Goal: Task Accomplishment & Management: Manage account settings

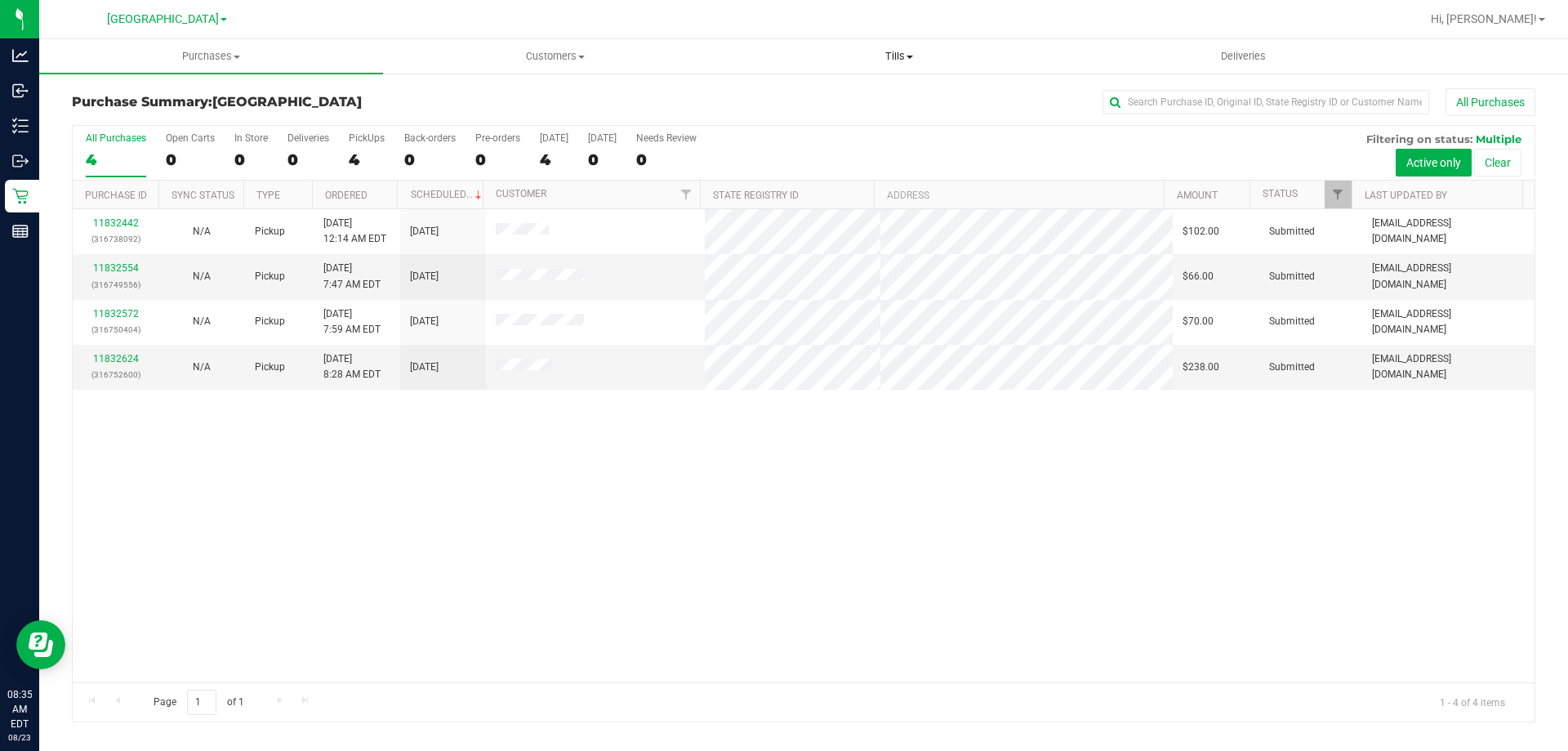
click at [900, 63] on span "Tills" at bounding box center [898, 56] width 342 height 15
click at [844, 89] on li "Manage tills" at bounding box center [898, 98] width 344 height 20
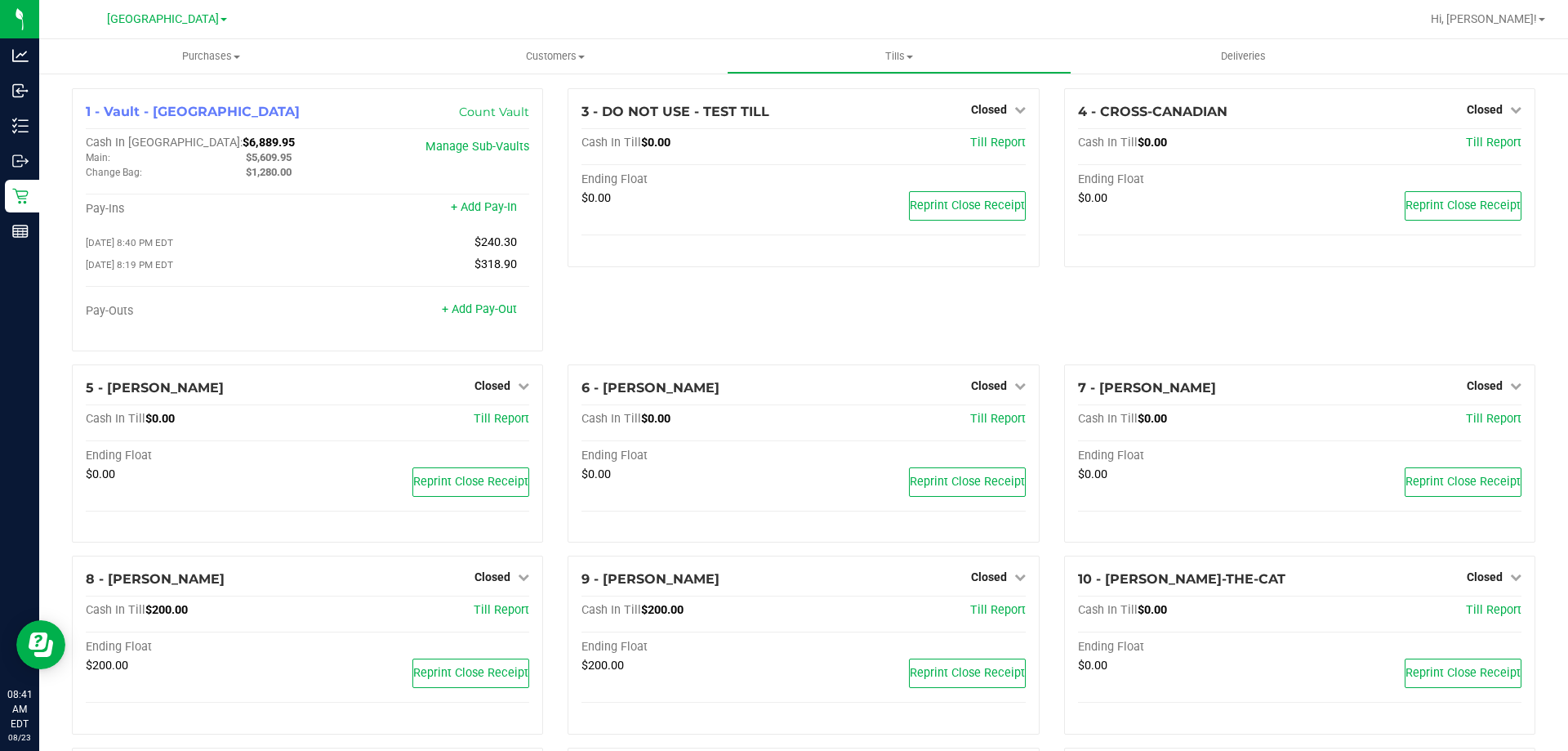
click at [926, 305] on div "3 - DO NOT USE - TEST TILL Closed Open Till Cash In Till $0.00 Till Report Endi…" at bounding box center [803, 226] width 496 height 276
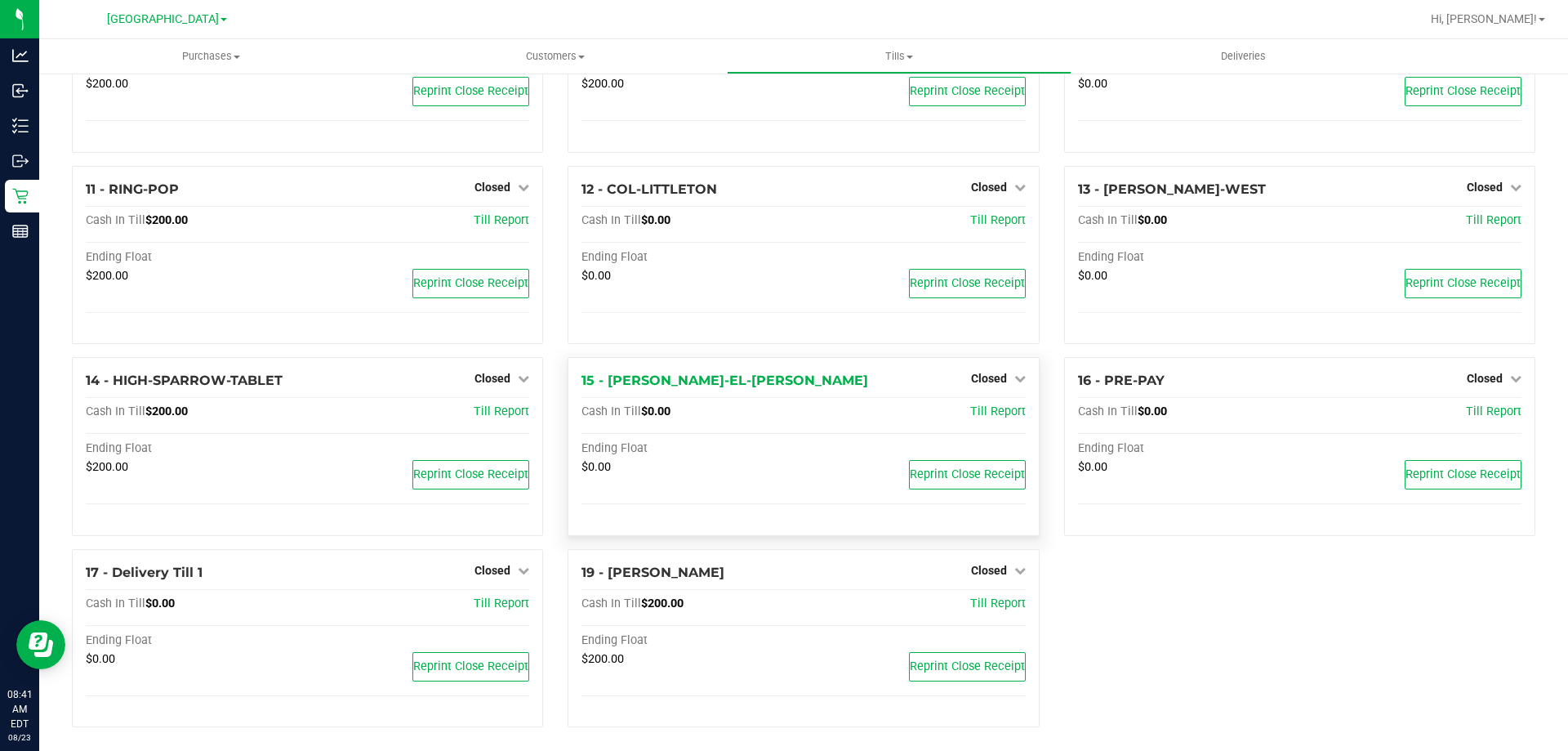
scroll to position [590, 0]
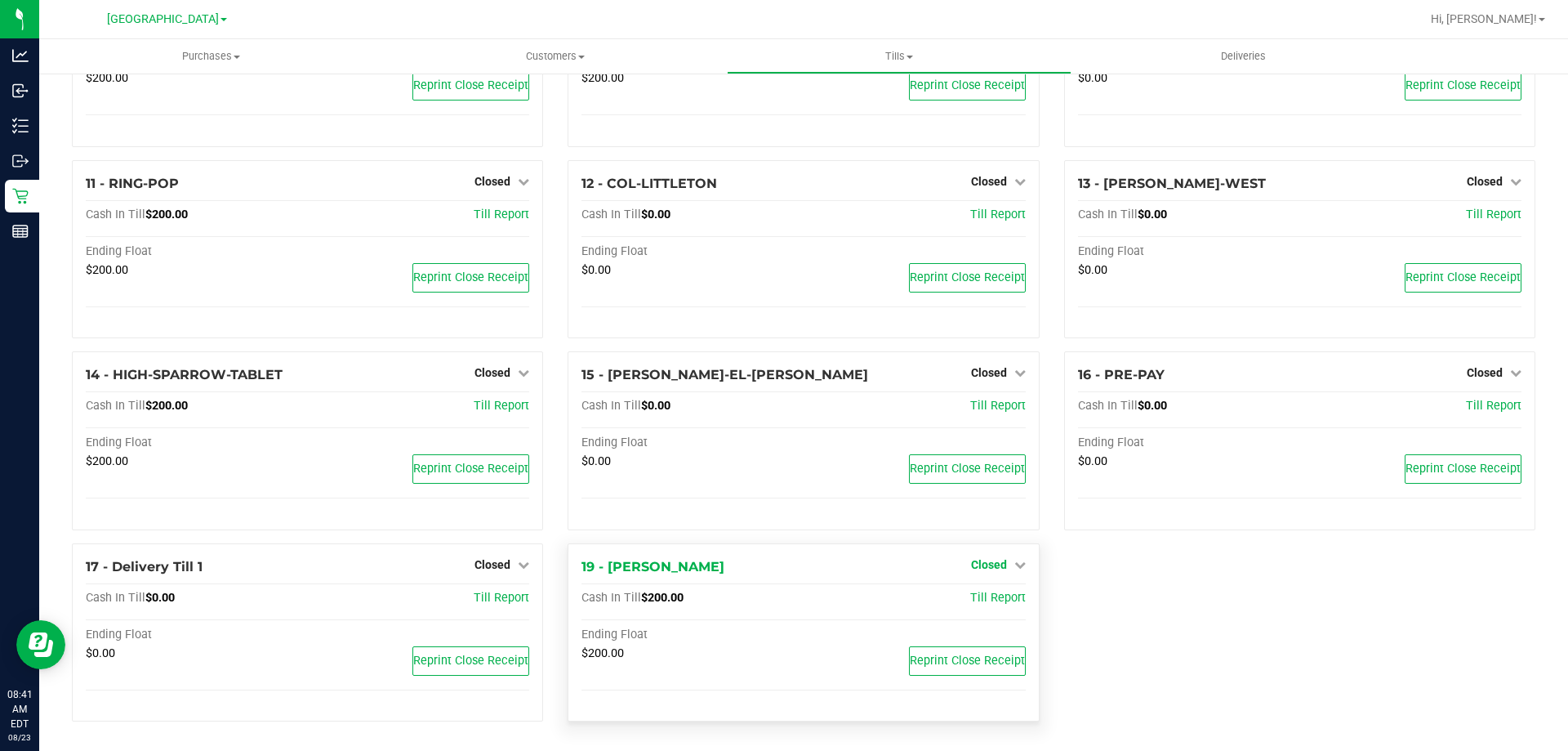
click at [1003, 563] on link "Closed" at bounding box center [998, 564] width 55 height 13
click at [1000, 591] on link "Open Till" at bounding box center [989, 598] width 43 height 13
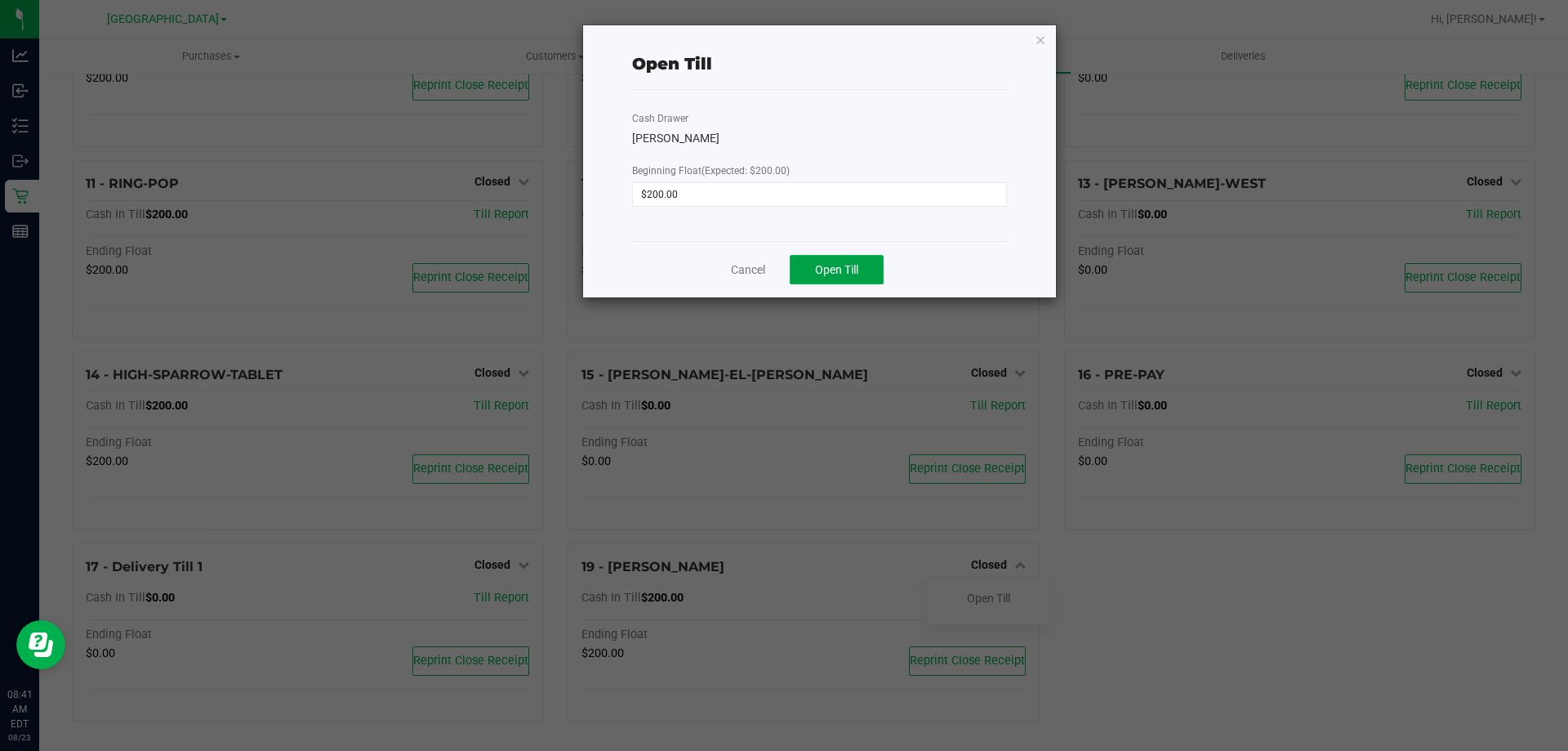
click at [856, 263] on span "Open Till" at bounding box center [837, 270] width 43 height 13
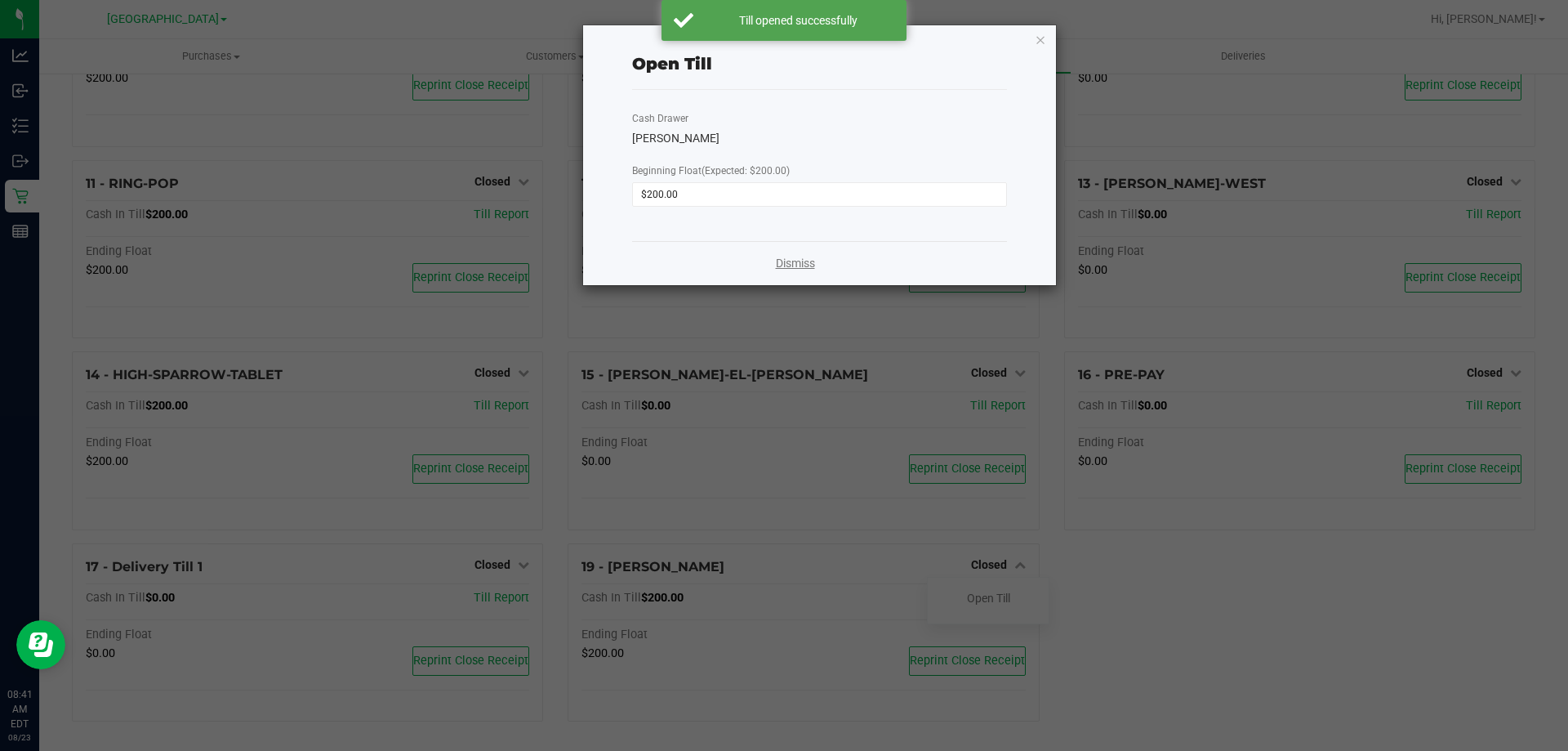
click at [802, 264] on link "Dismiss" at bounding box center [796, 263] width 39 height 17
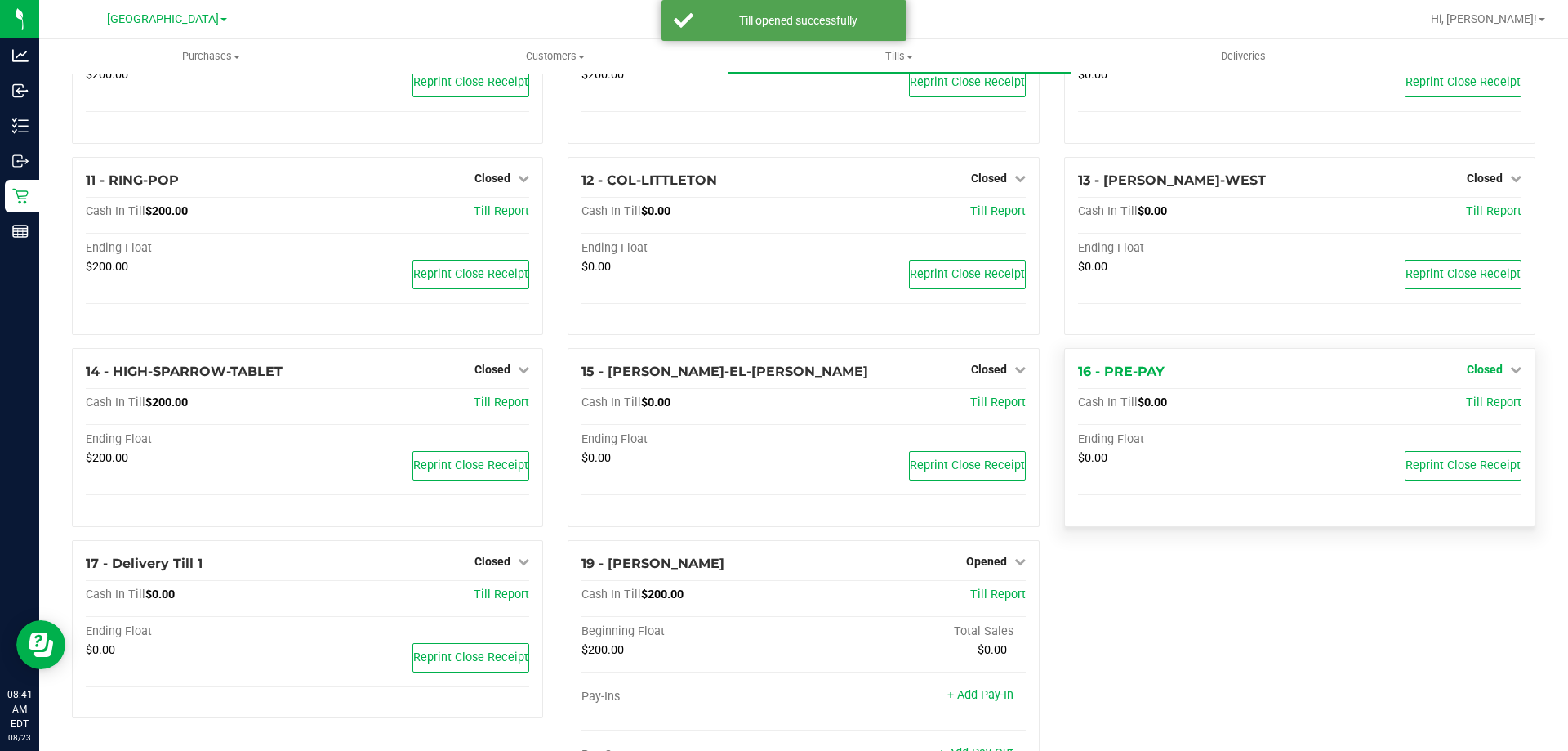
click at [1491, 369] on link "Closed" at bounding box center [1494, 369] width 55 height 13
click at [1472, 405] on link "Open Till" at bounding box center [1484, 404] width 43 height 13
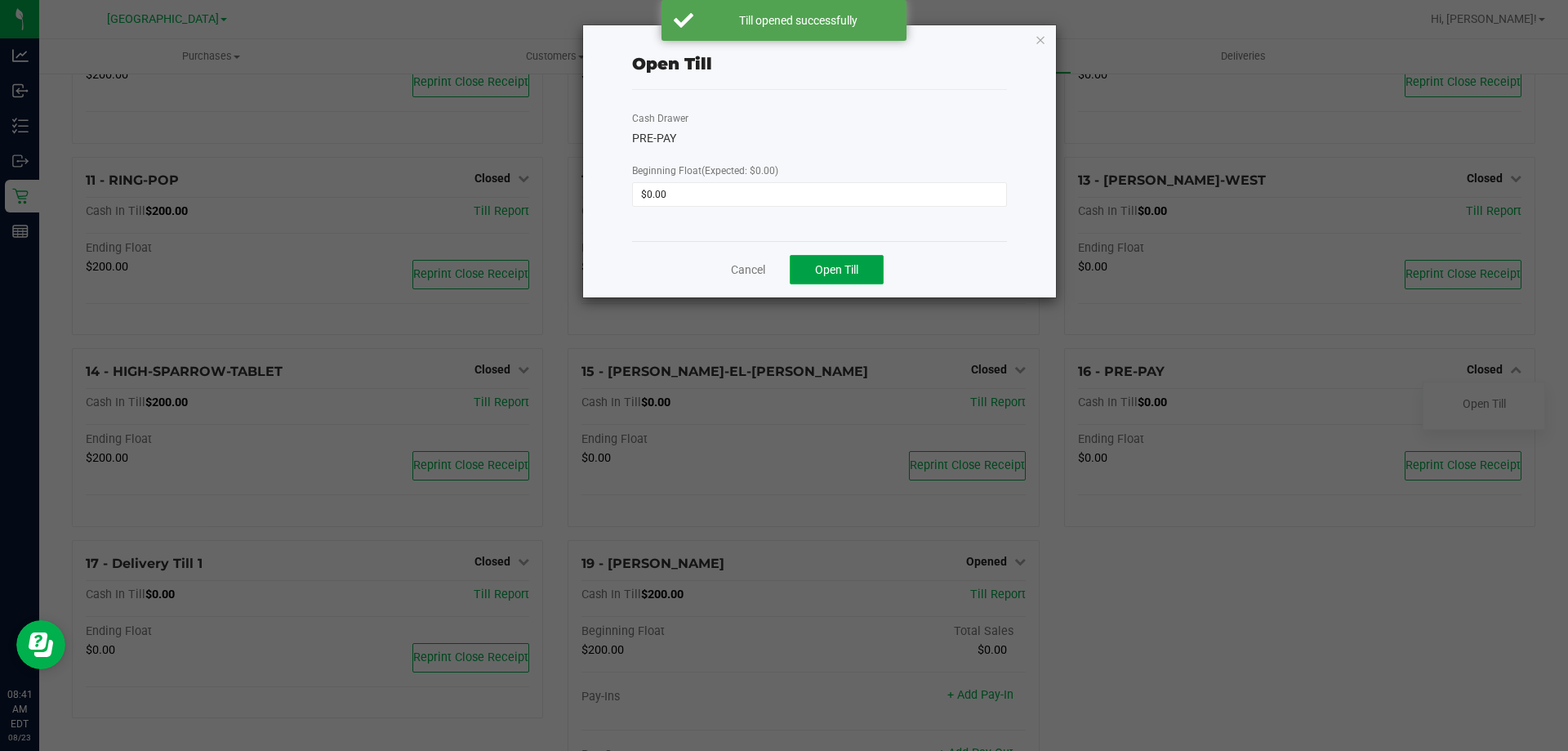
click at [812, 271] on button "Open Till" at bounding box center [837, 269] width 94 height 29
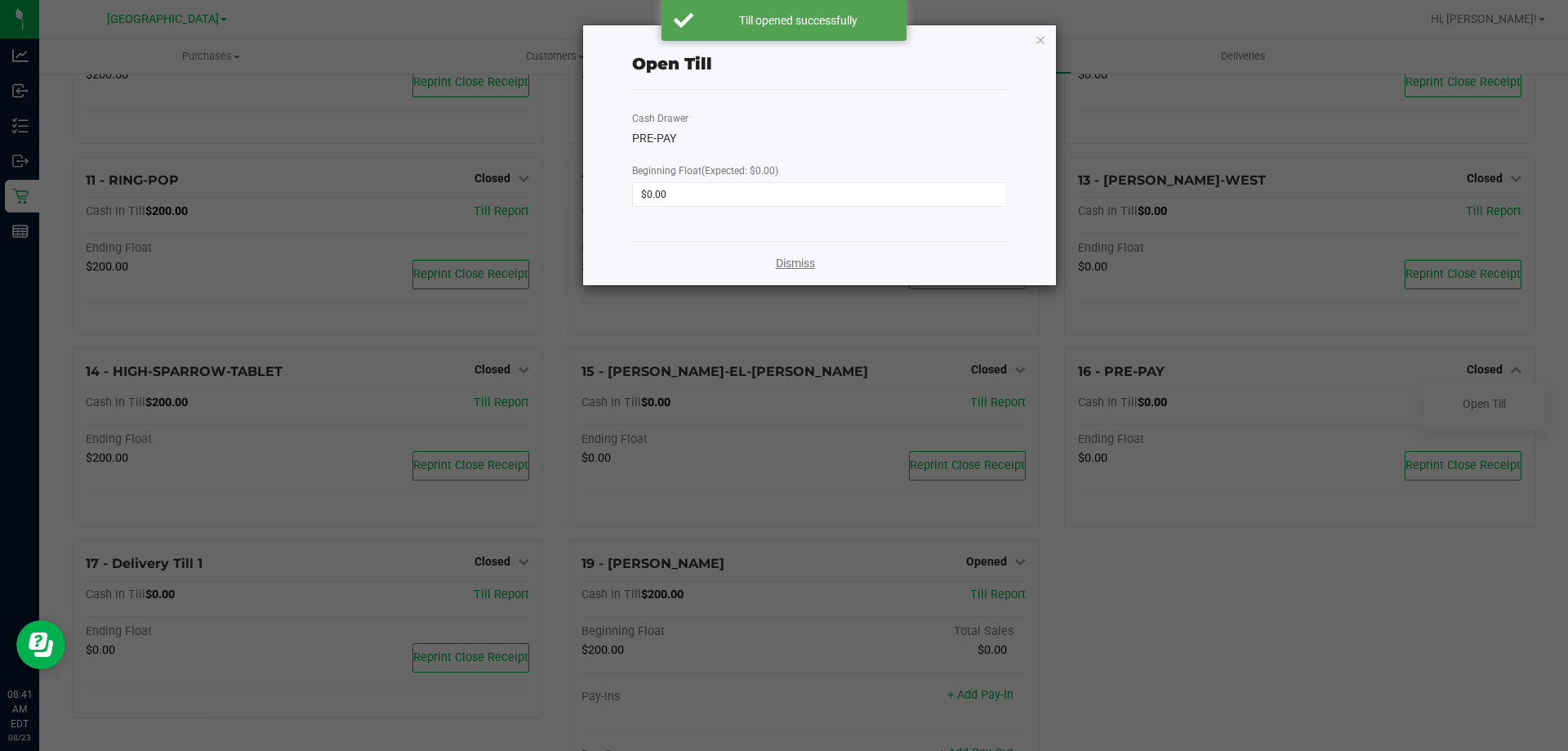
click at [806, 259] on link "Dismiss" at bounding box center [796, 263] width 39 height 17
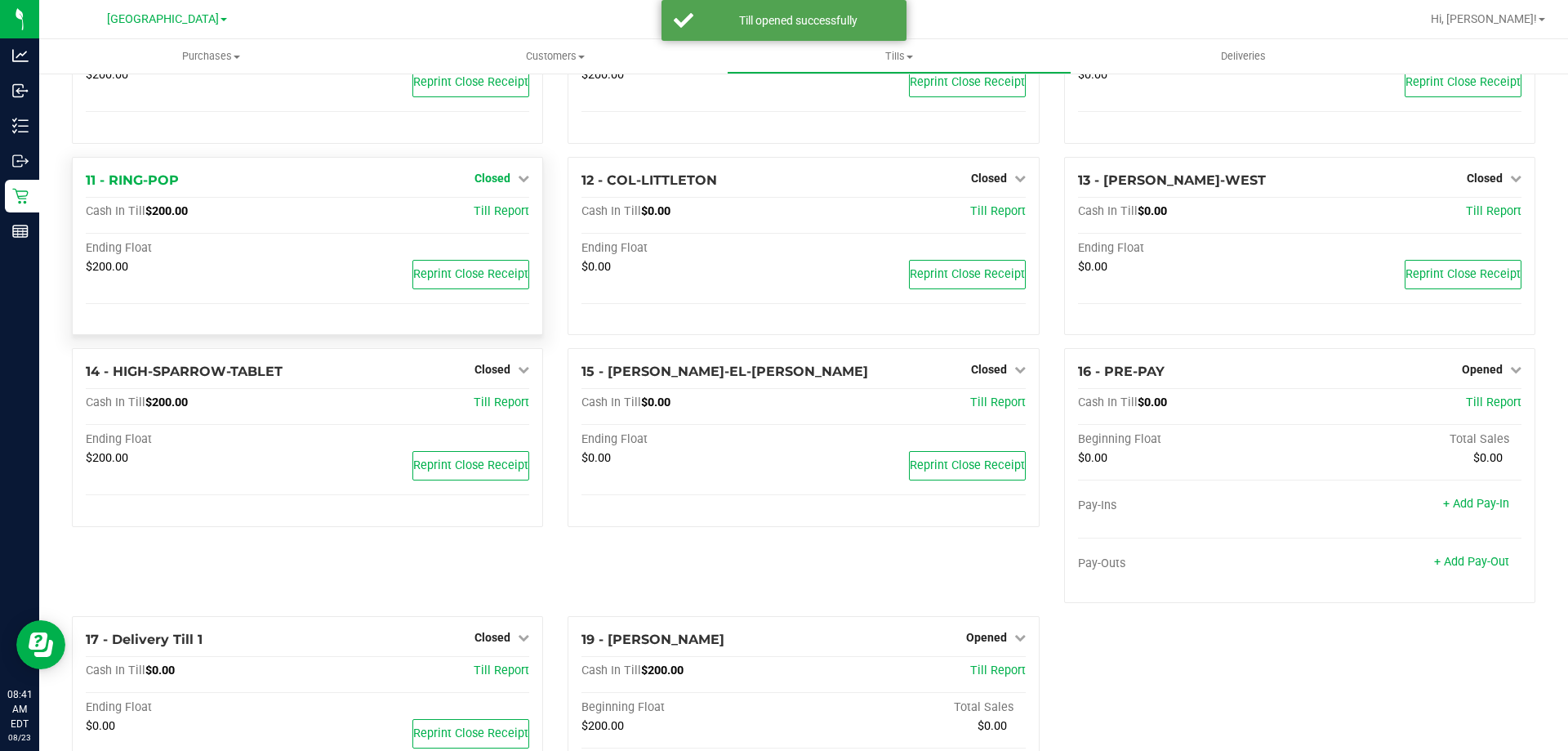
click at [492, 180] on span "Closed" at bounding box center [492, 178] width 35 height 13
click at [498, 217] on link "Open Till" at bounding box center [492, 212] width 43 height 13
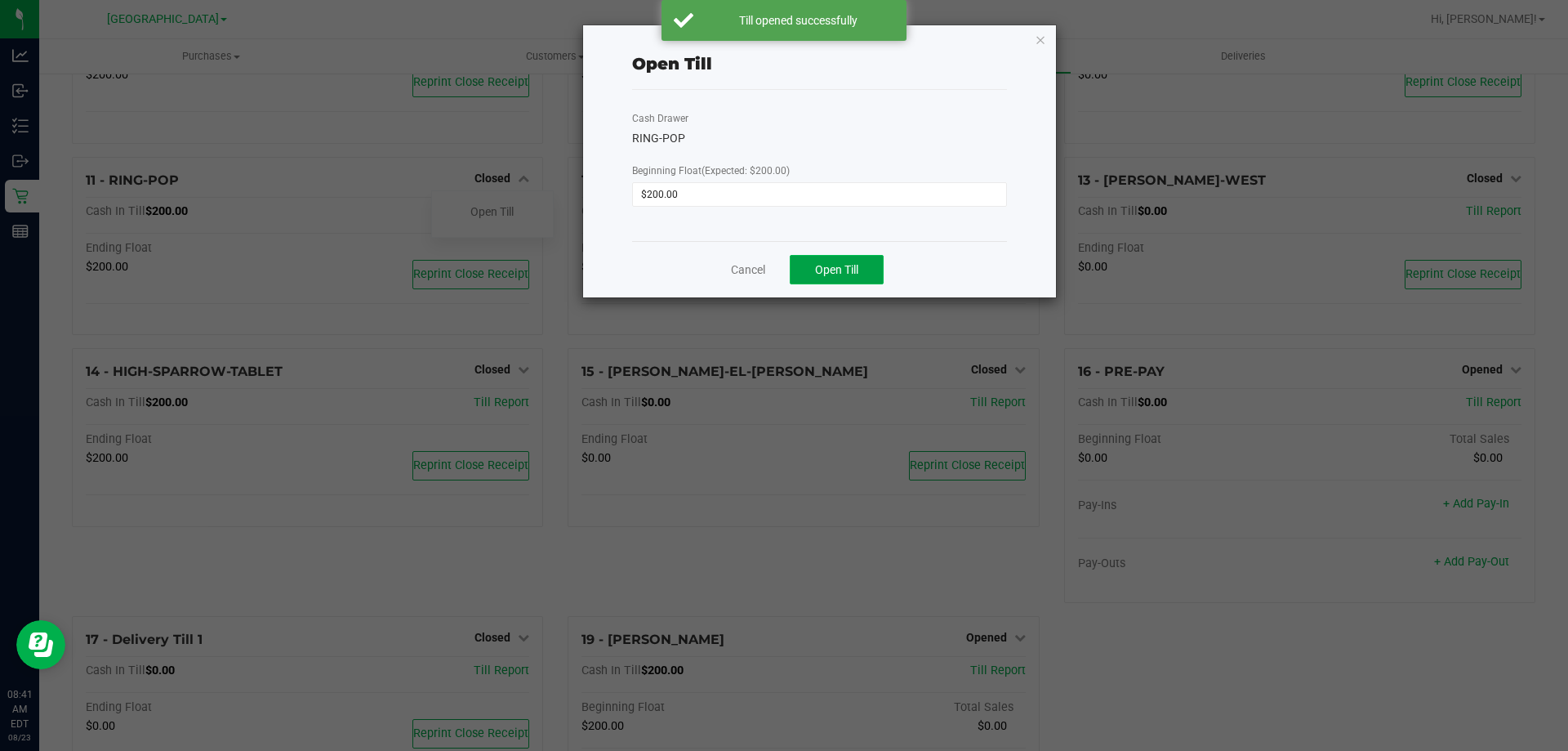
click at [851, 274] on span "Open Till" at bounding box center [837, 270] width 43 height 13
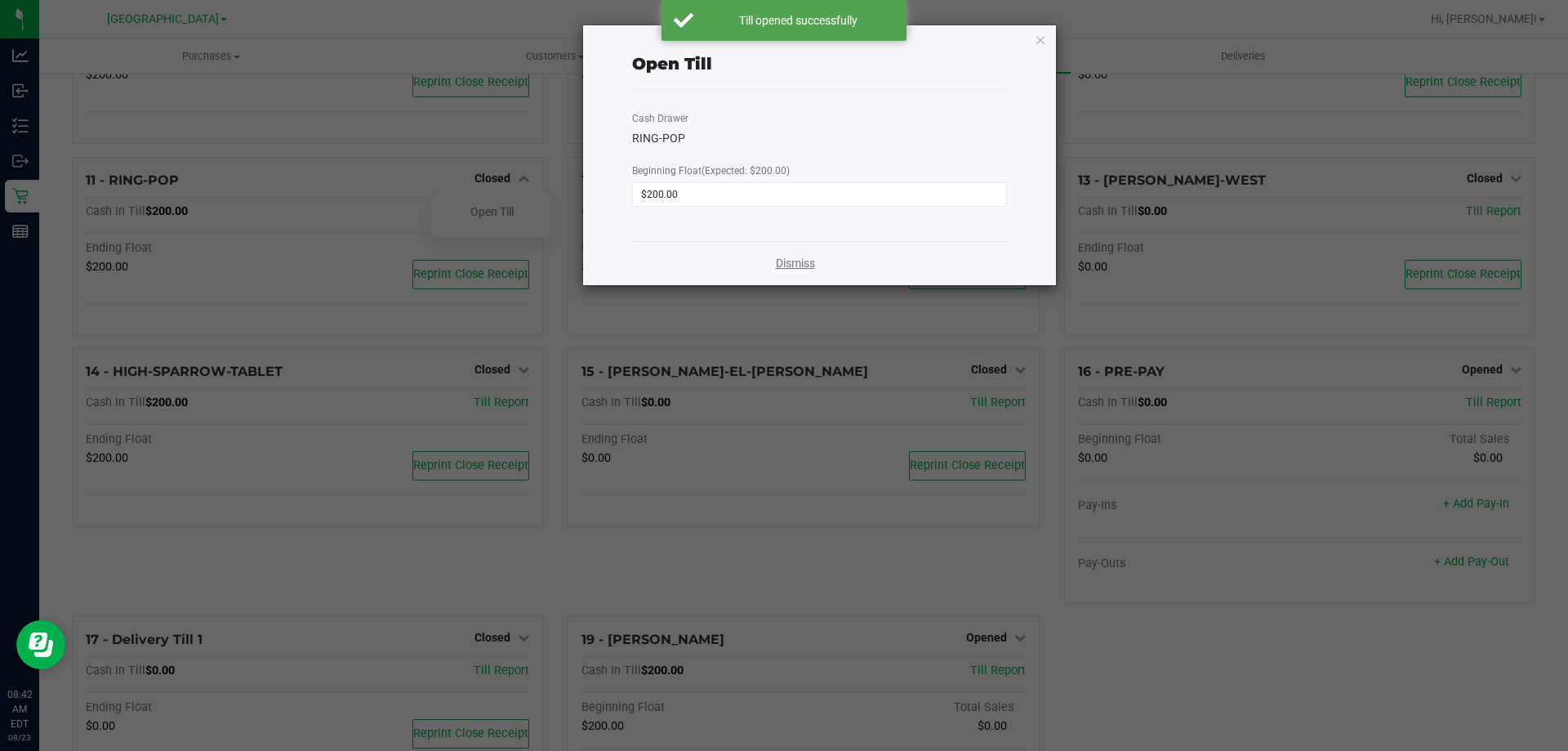
click at [804, 262] on link "Dismiss" at bounding box center [796, 263] width 39 height 17
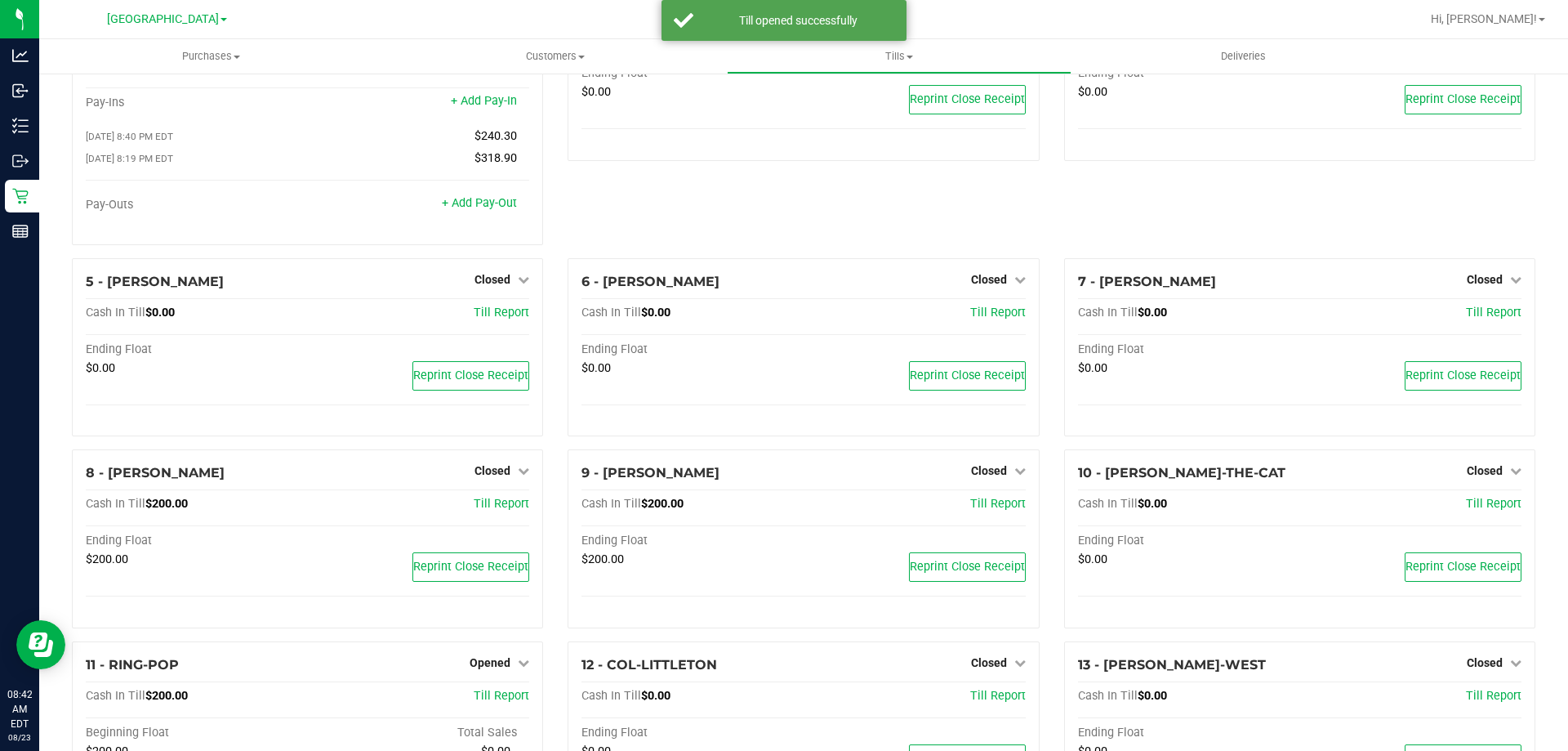
scroll to position [0, 0]
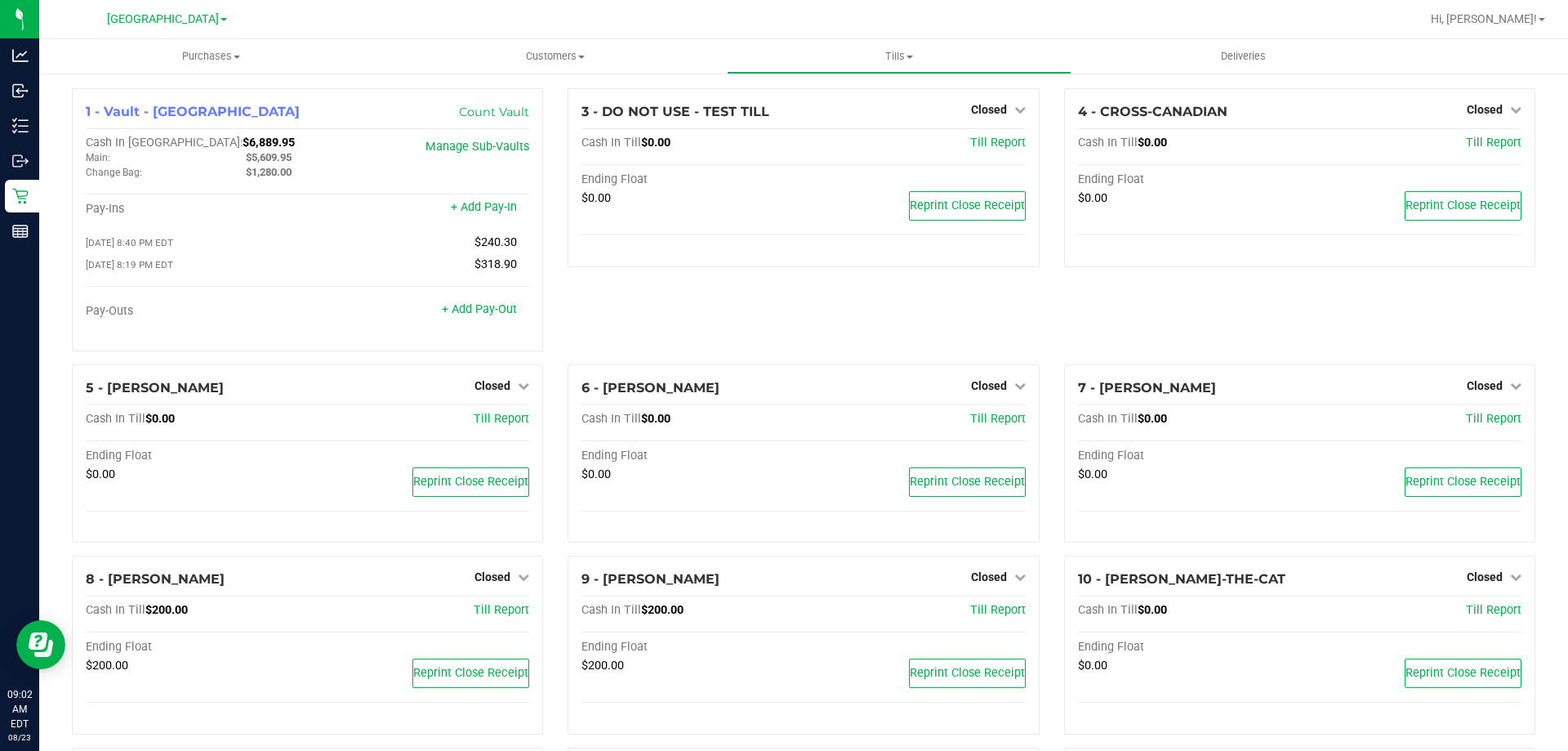
click at [556, 203] on div "3 - DO NOT USE - TEST TILL Closed Open Till Cash In Till $0.00 Till Report Endi…" at bounding box center [803, 226] width 496 height 276
click at [556, 201] on div "3 - DO NOT USE - TEST TILL Closed Open Till Cash In Till $0.00 Till Report Endi…" at bounding box center [803, 226] width 496 height 276
click at [708, 344] on div "3 - DO NOT USE - TEST TILL Closed Open Till Cash In Till $0.00 Till Report Endi…" at bounding box center [803, 226] width 496 height 276
click at [484, 312] on link "+ Add Pay-Out" at bounding box center [479, 309] width 75 height 14
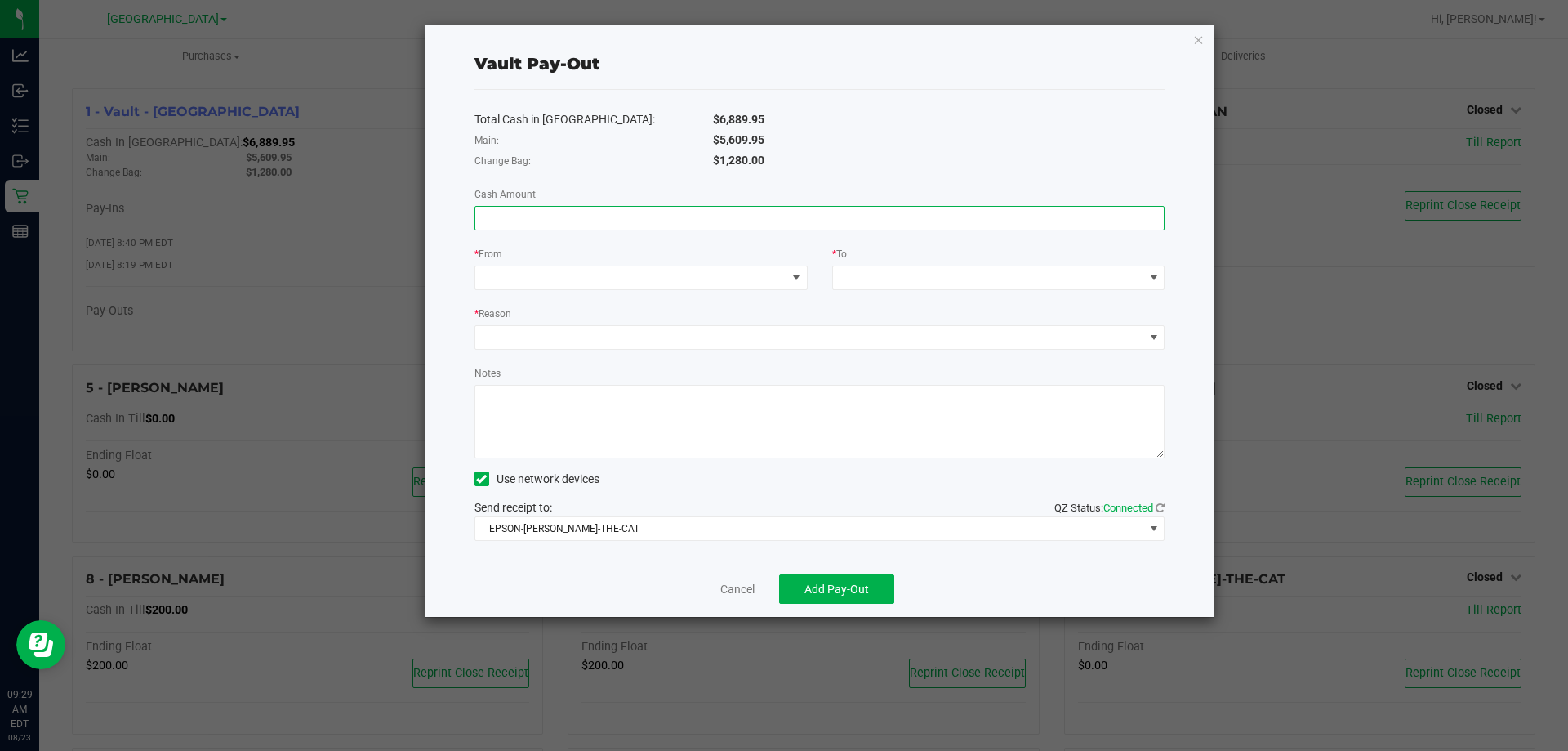
click at [622, 219] on input at bounding box center [820, 218] width 689 height 22
type input "$720.00"
click at [624, 271] on span at bounding box center [630, 277] width 311 height 22
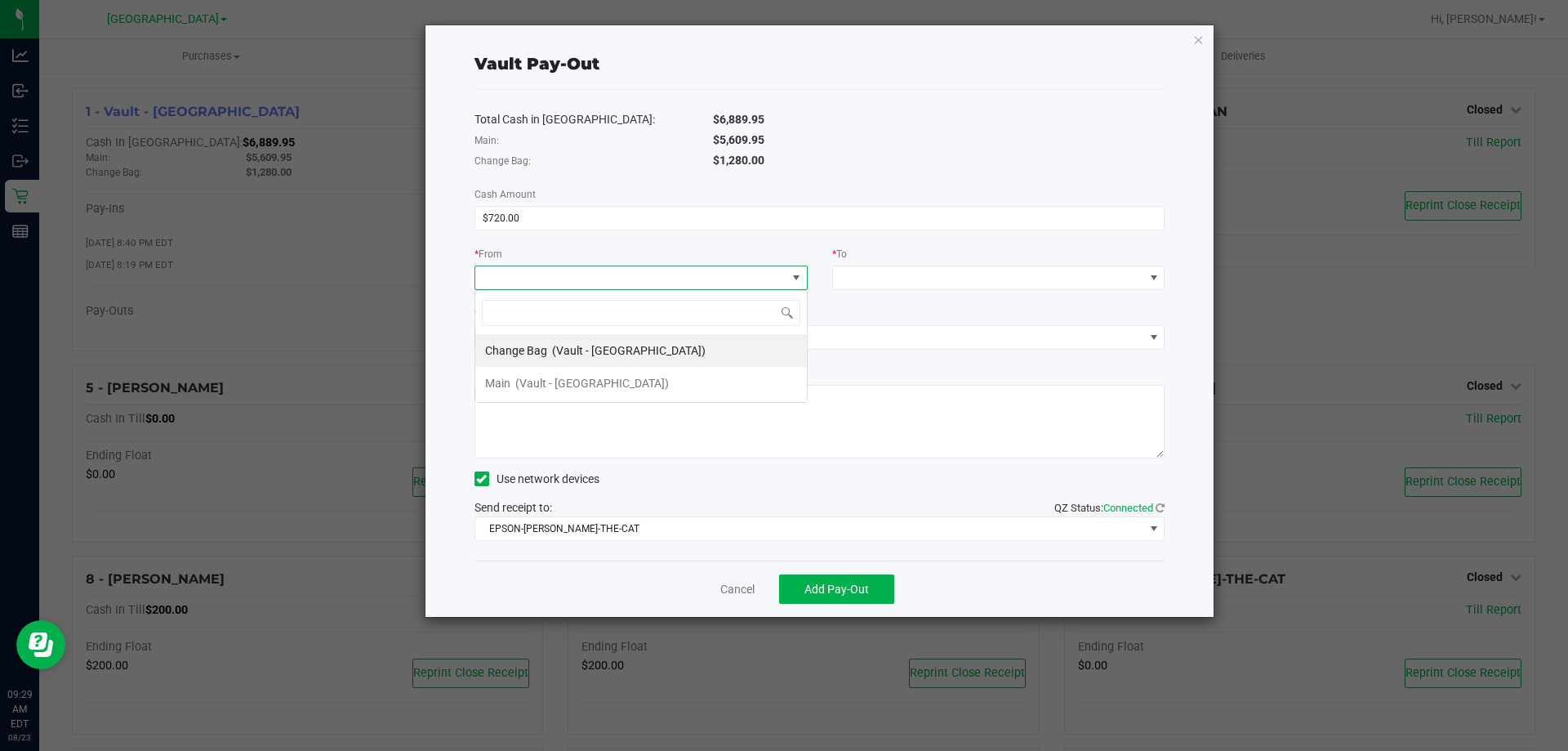
scroll to position [24, 333]
click at [632, 376] on span "(Vault - [GEOGRAPHIC_DATA])" at bounding box center [592, 383] width 153 height 13
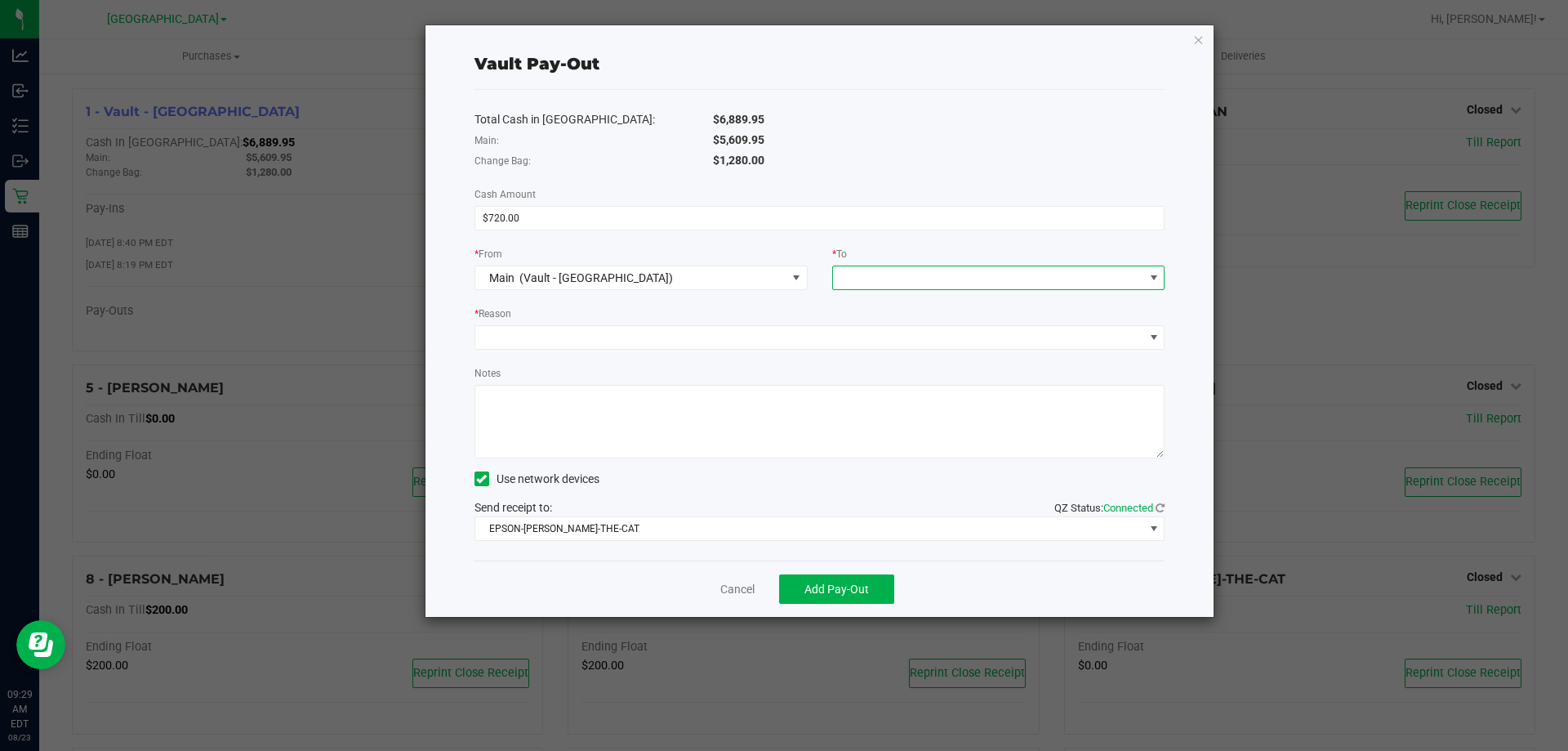
click at [911, 274] on span at bounding box center [988, 277] width 311 height 22
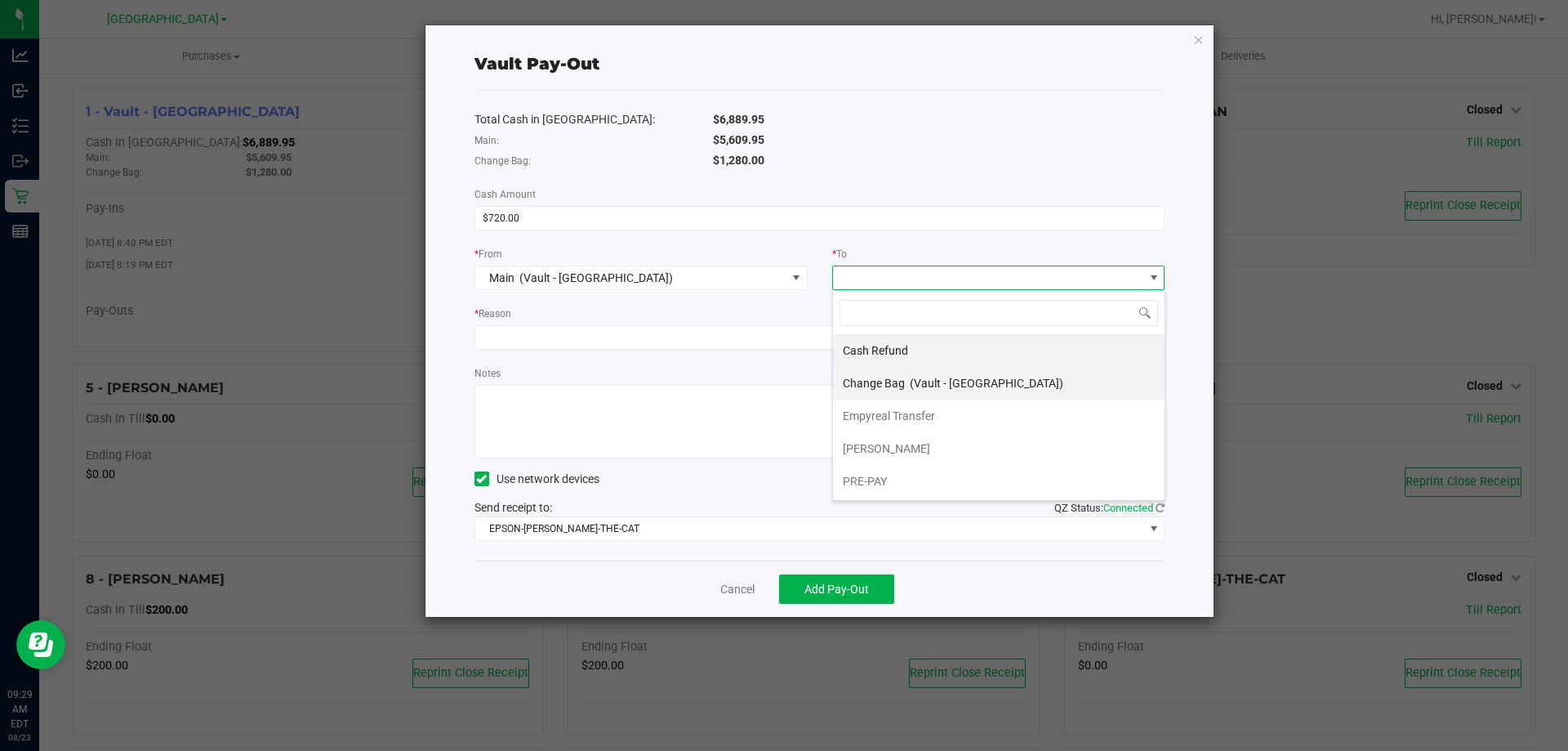
scroll to position [33, 0]
click at [923, 387] on span "Empyreal Transfer" at bounding box center [889, 383] width 92 height 13
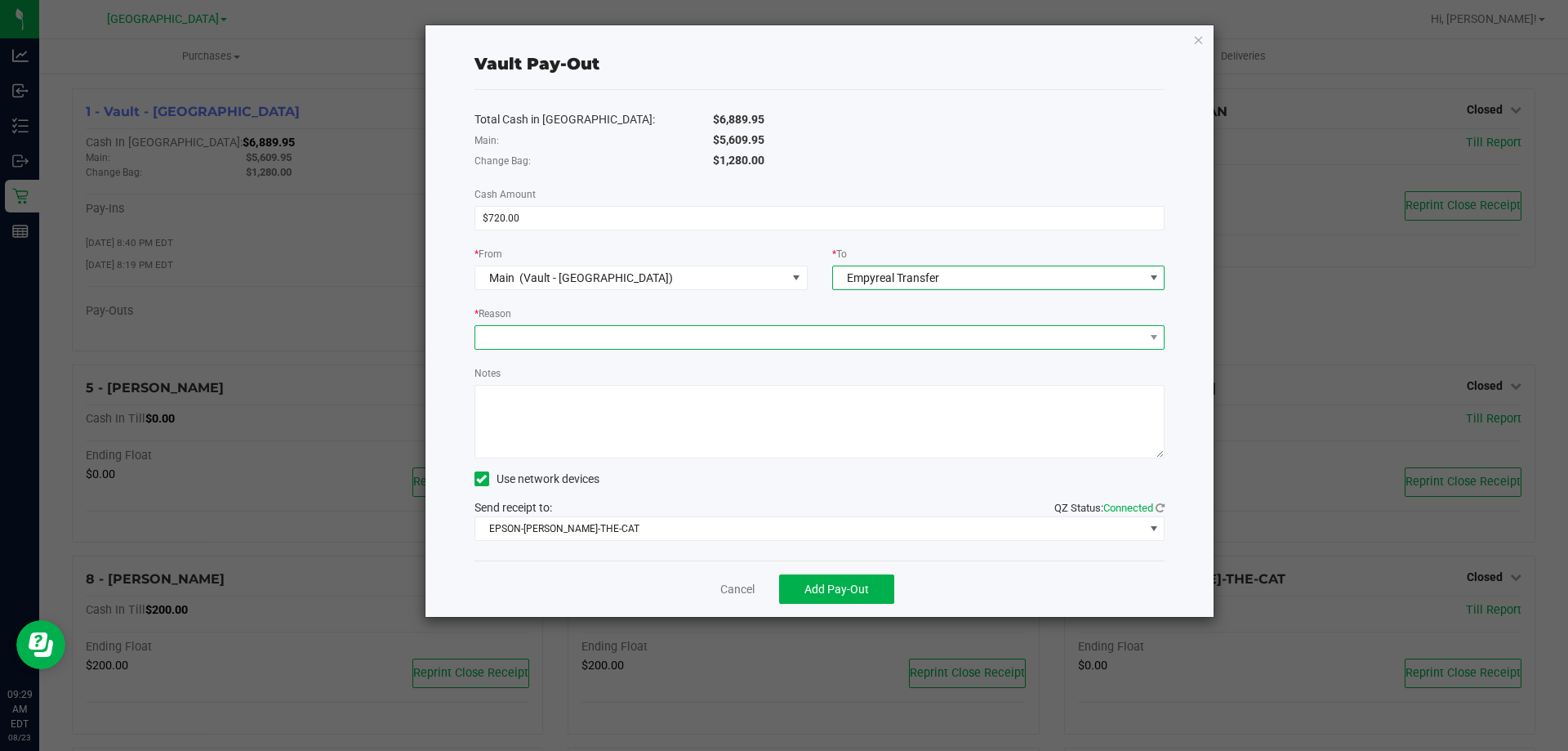
click at [808, 336] on span at bounding box center [810, 337] width 669 height 22
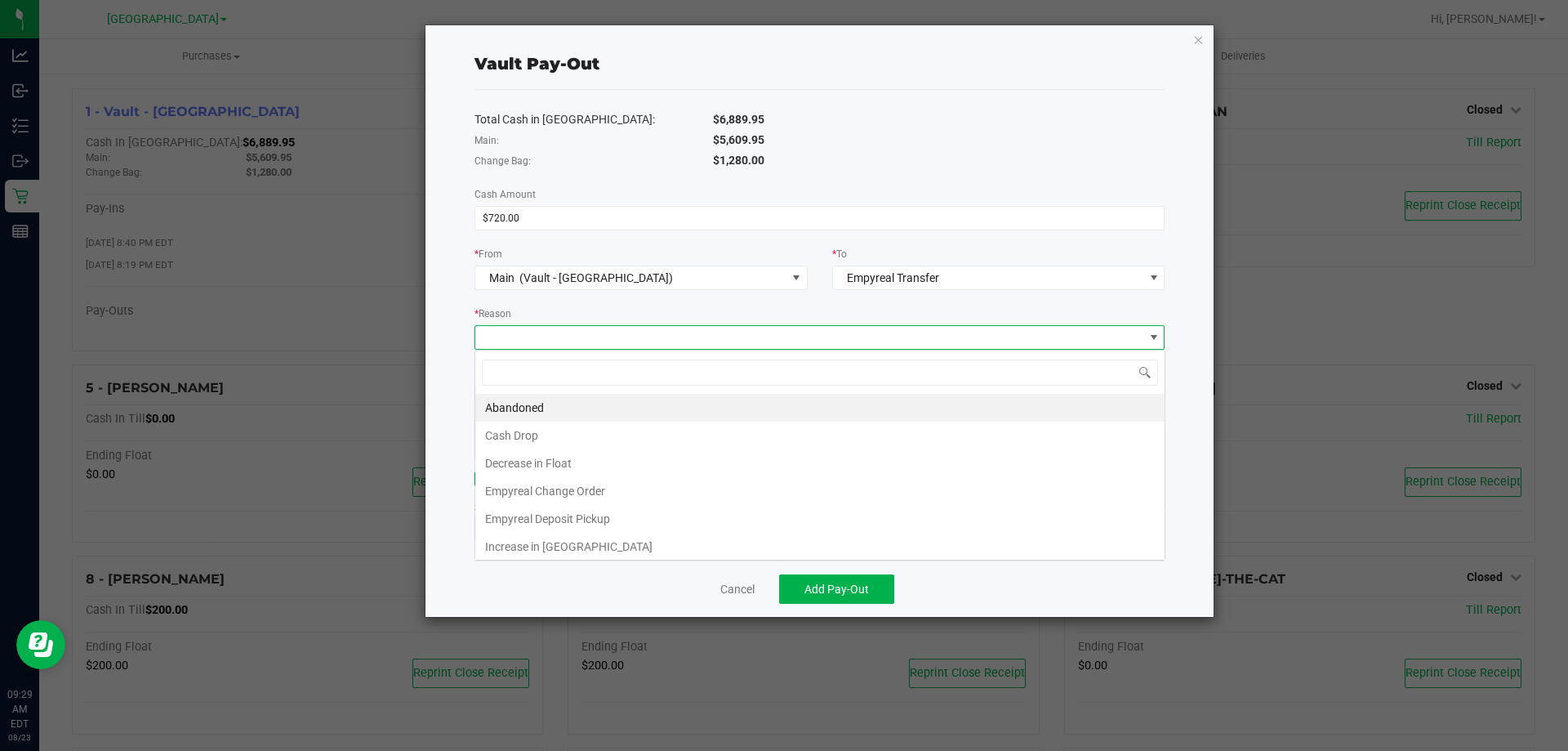
scroll to position [24, 690]
click at [604, 500] on li "Empyreal Change Order" at bounding box center [820, 491] width 689 height 28
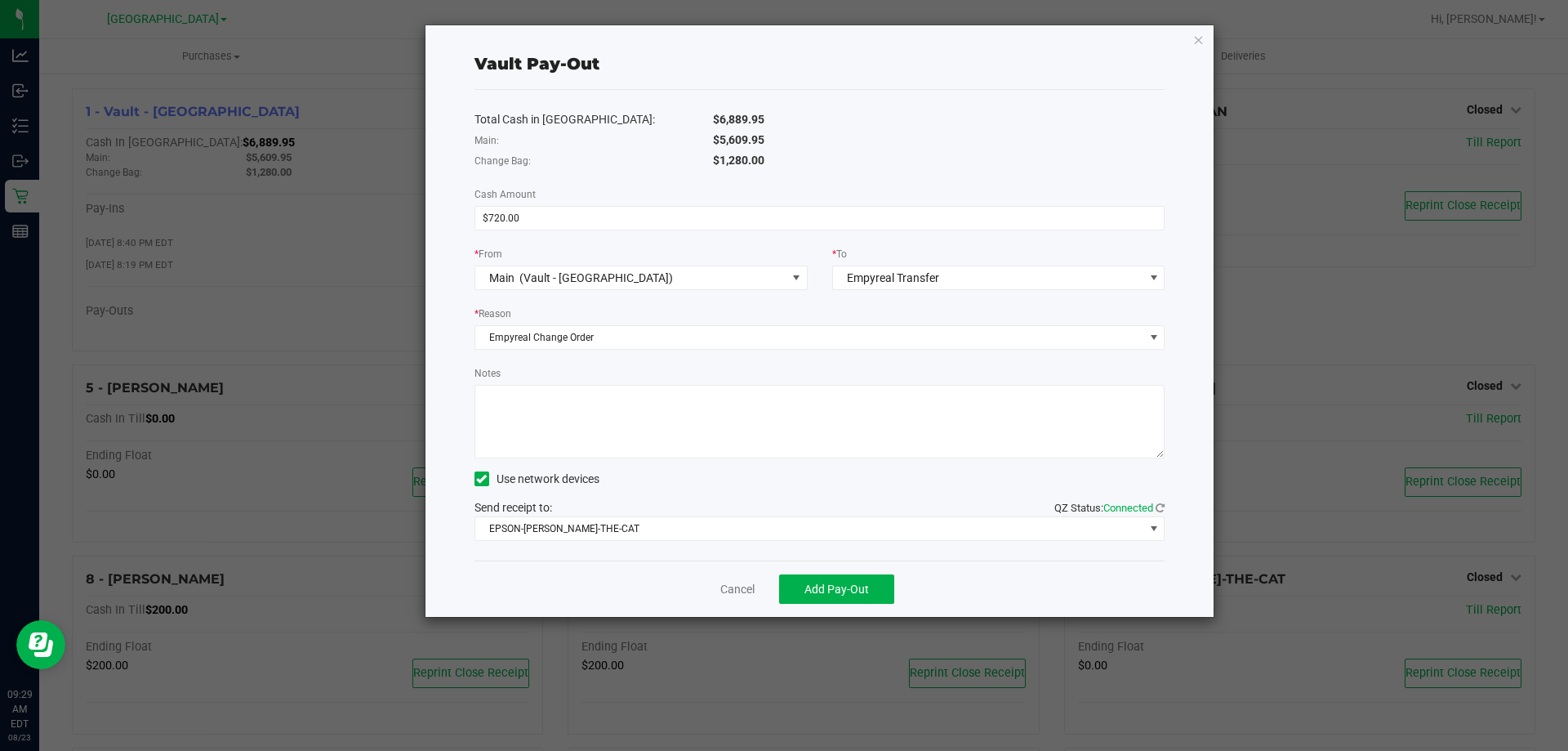
click at [720, 394] on textarea "Notes" at bounding box center [820, 421] width 691 height 74
type textarea "EMP Change order, $720.00, [DATE]"
click at [872, 588] on button "Add Pay-Out" at bounding box center [836, 588] width 115 height 29
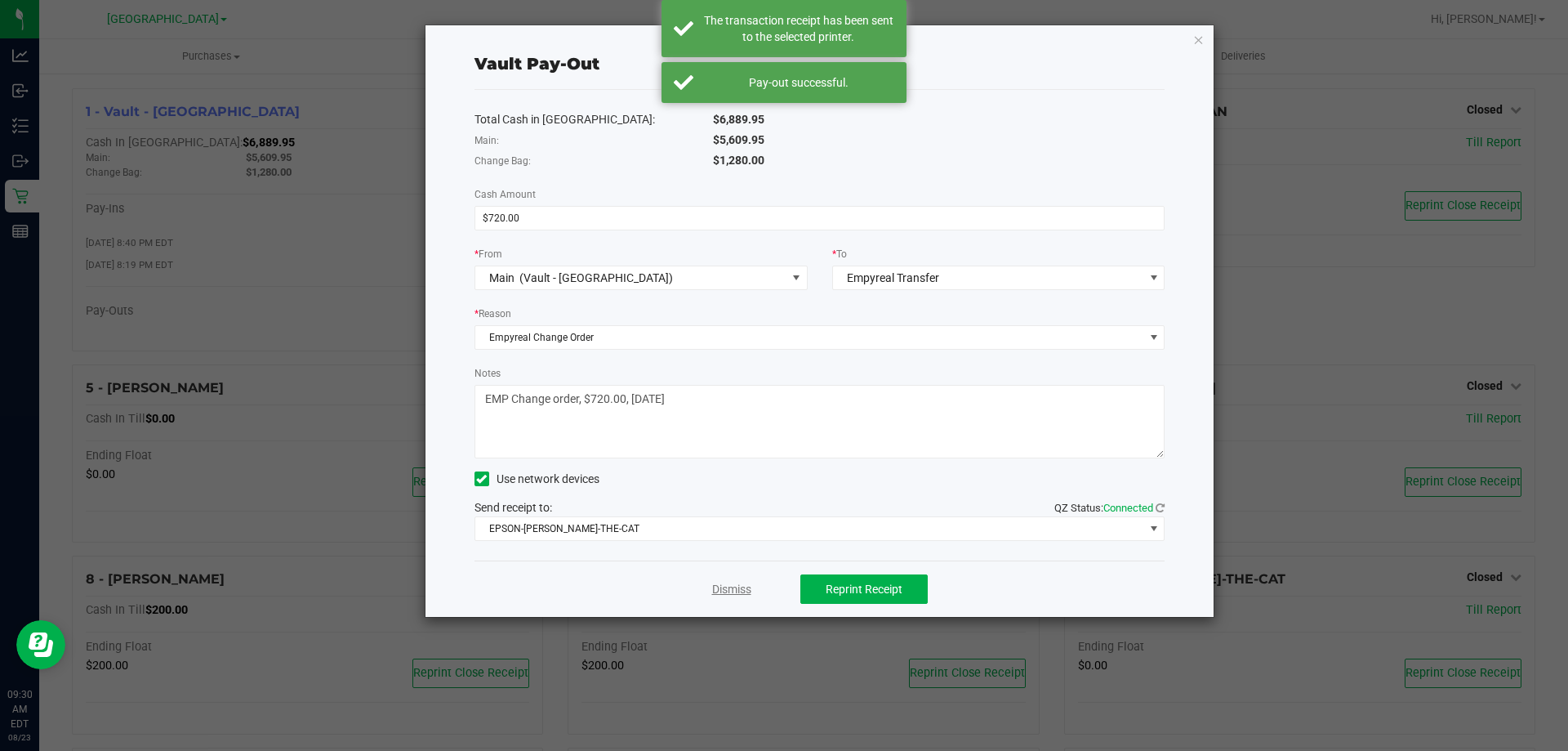
click at [746, 592] on link "Dismiss" at bounding box center [732, 589] width 39 height 17
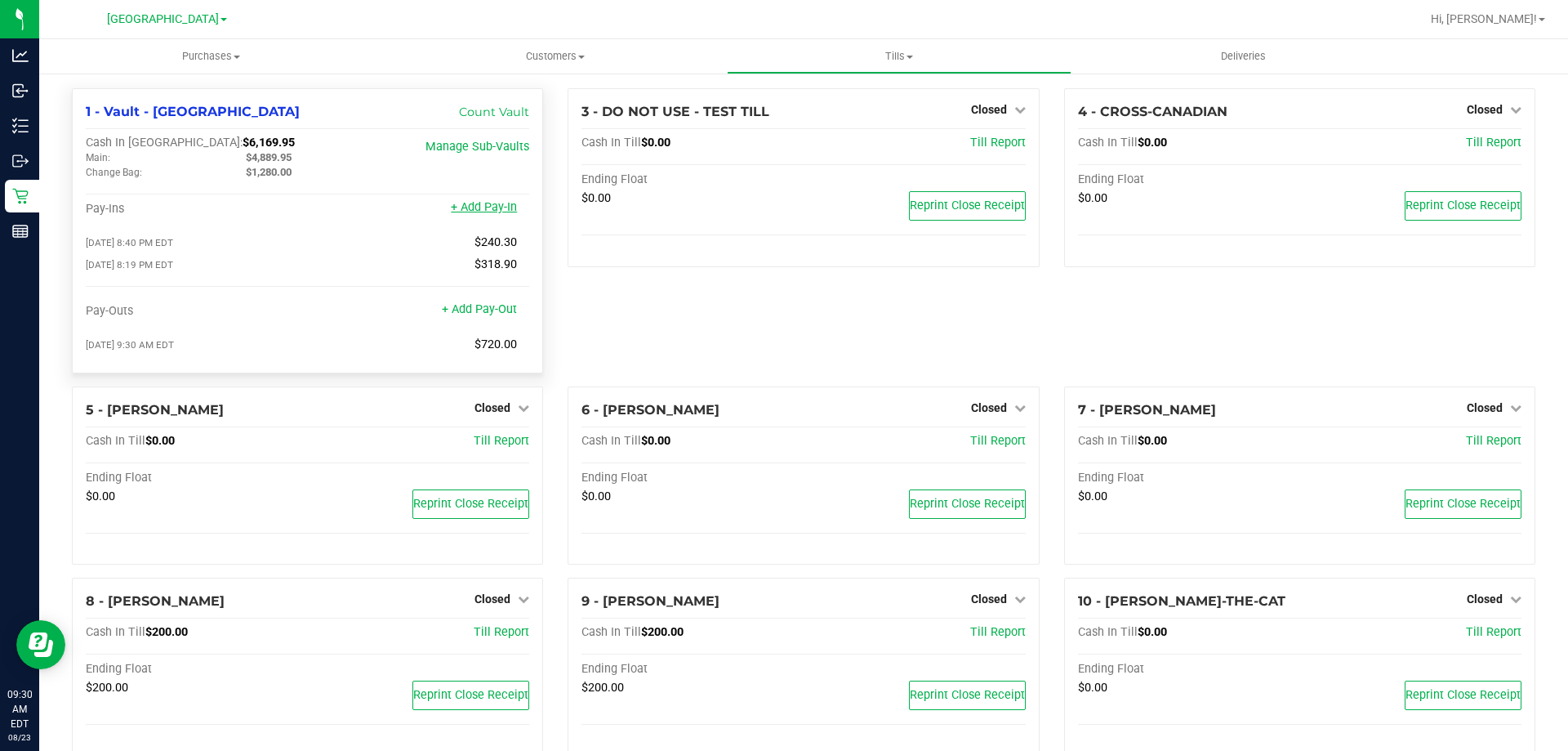
click at [493, 207] on link "+ Add Pay-In" at bounding box center [484, 206] width 66 height 14
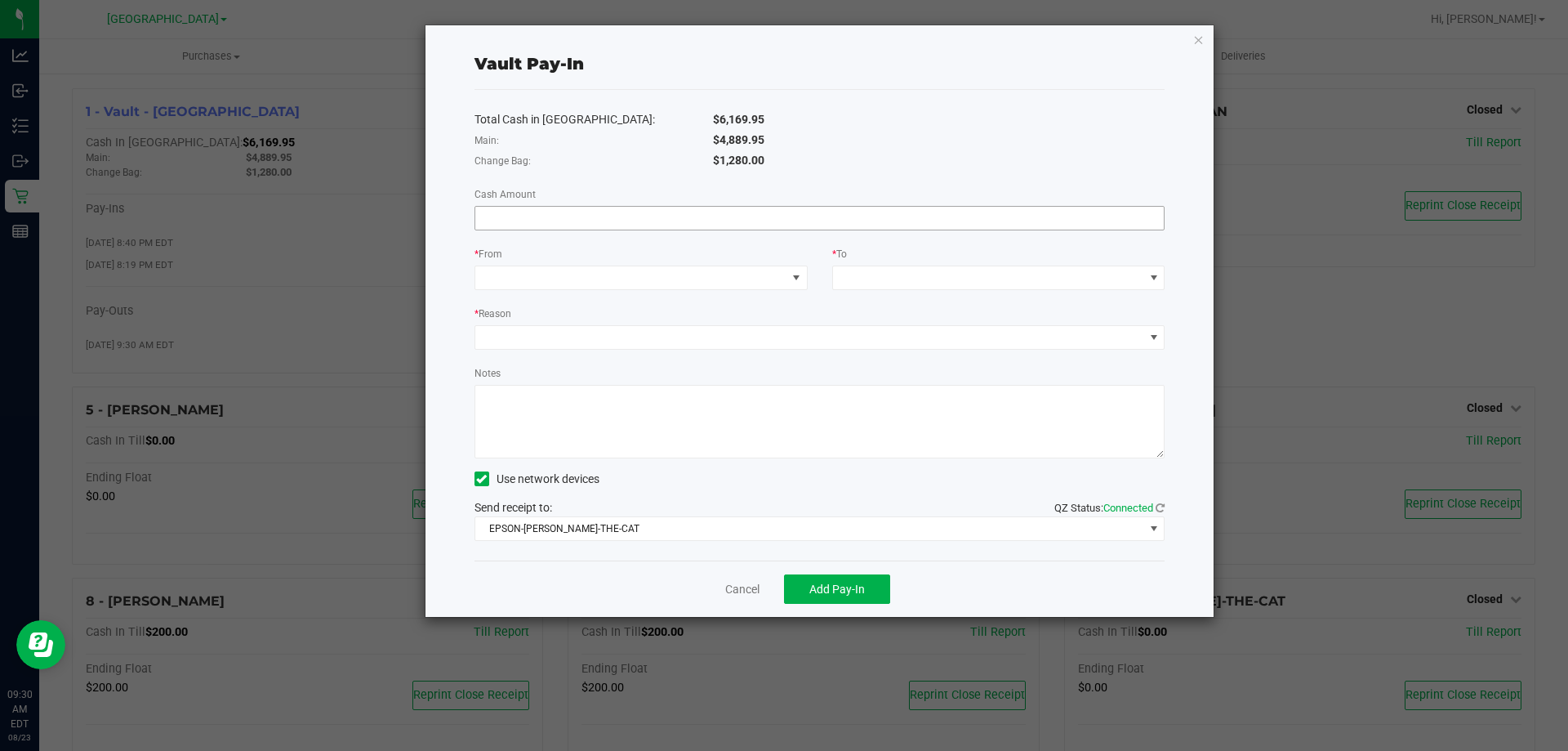
click at [629, 225] on input at bounding box center [820, 218] width 689 height 22
type input "$720.00"
click at [615, 267] on span at bounding box center [630, 277] width 311 height 22
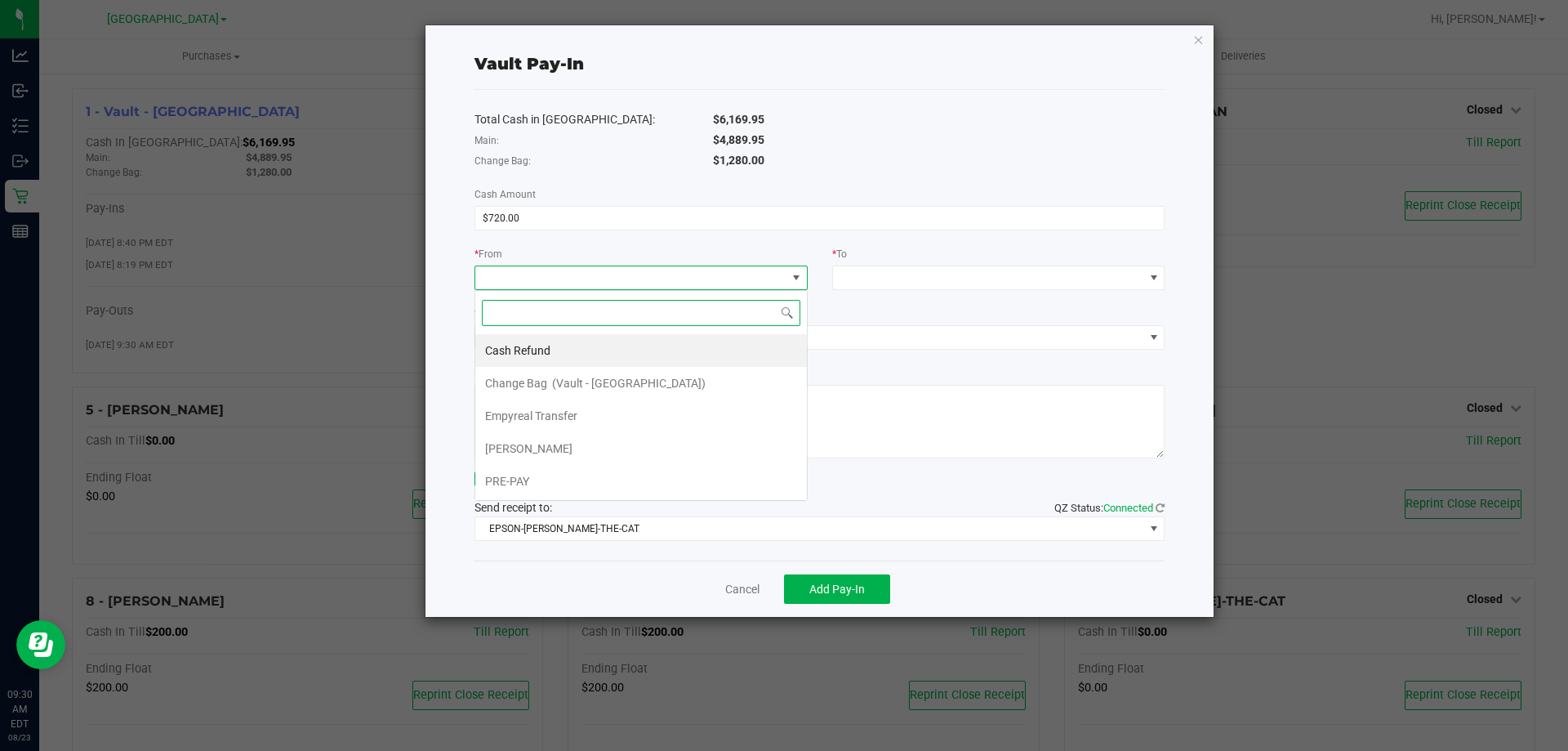
scroll to position [24, 333]
click at [593, 422] on li "Empyreal Transfer" at bounding box center [641, 416] width 332 height 33
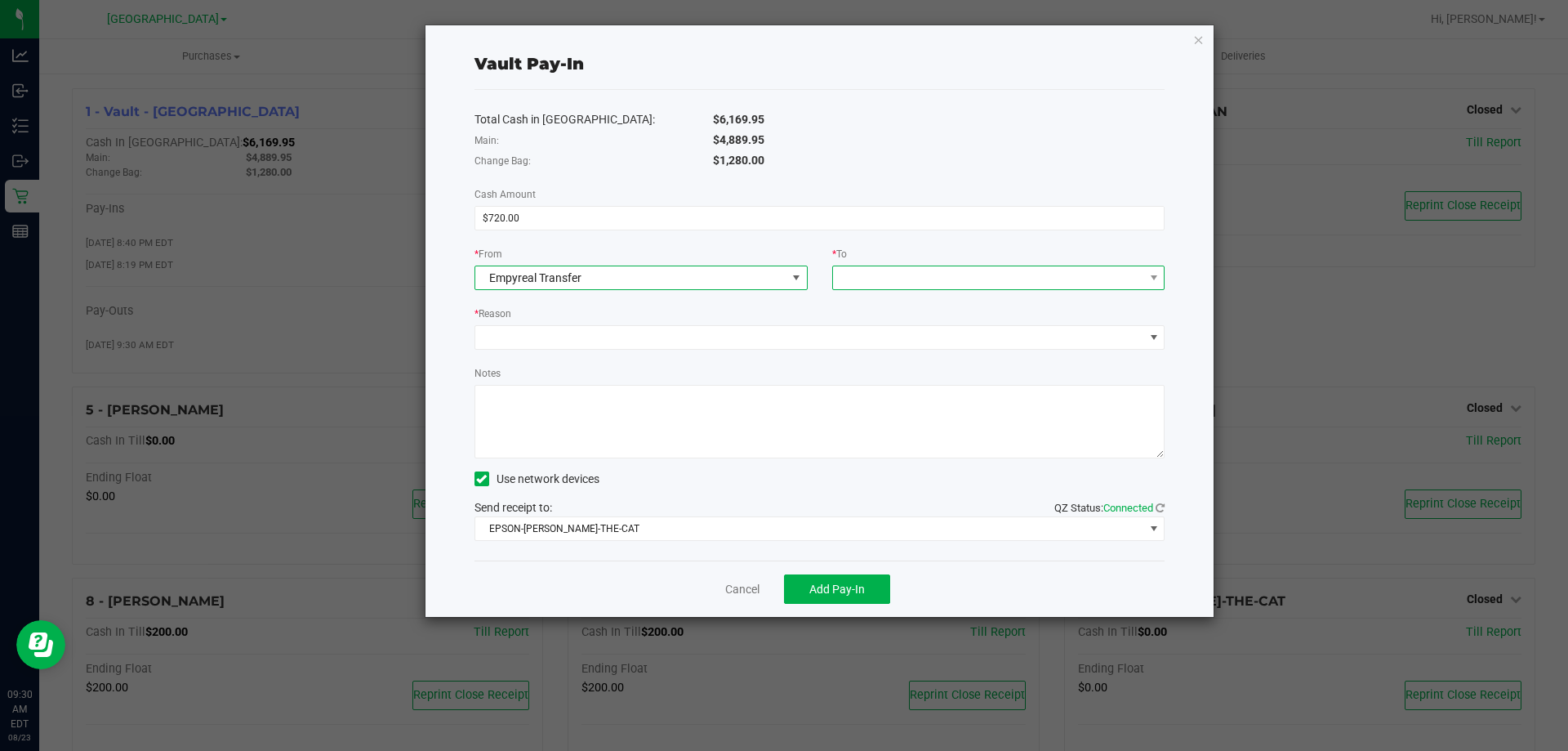
click at [954, 278] on span at bounding box center [988, 277] width 311 height 22
click at [899, 348] on span "Change Bag" at bounding box center [874, 350] width 62 height 13
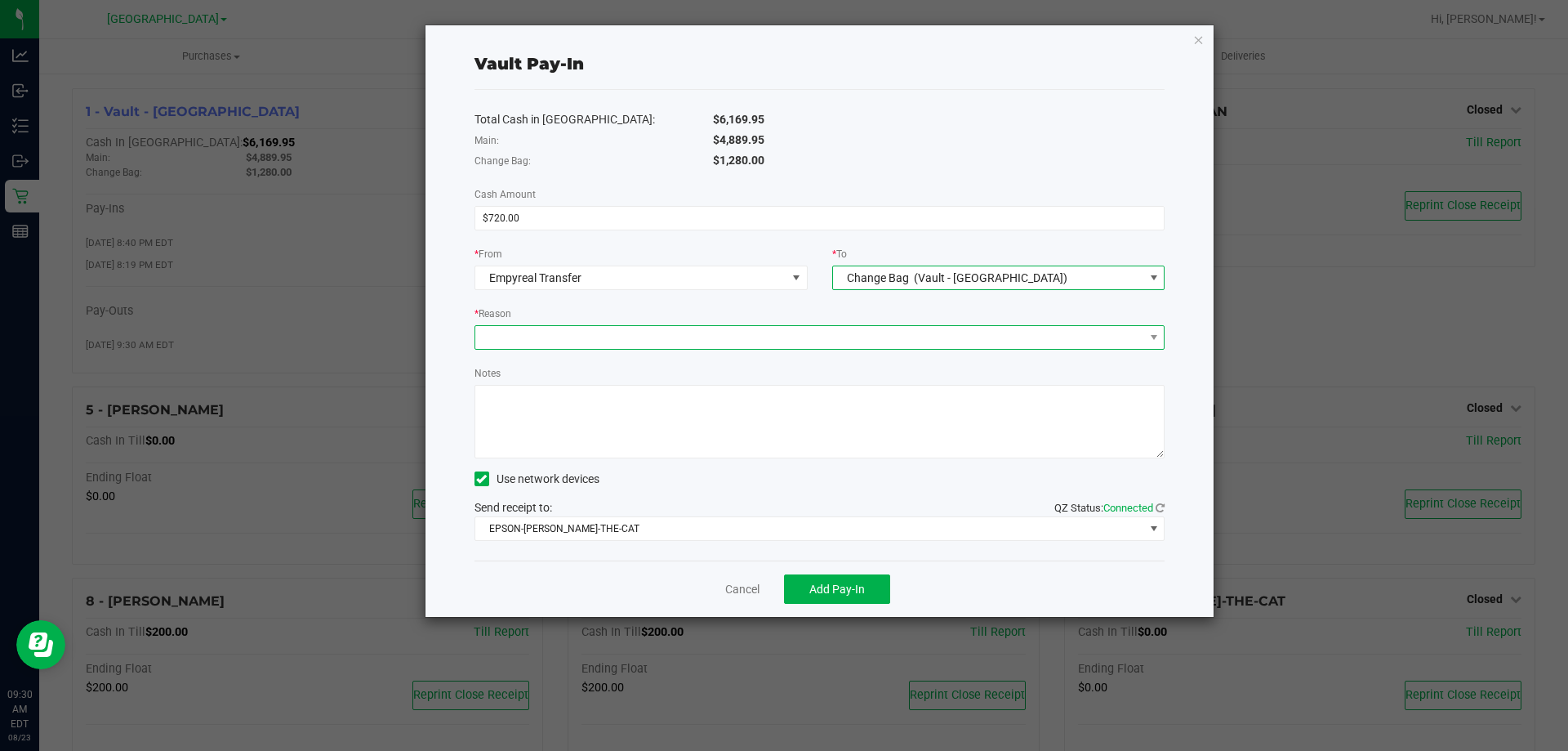
click at [613, 336] on span at bounding box center [810, 337] width 669 height 22
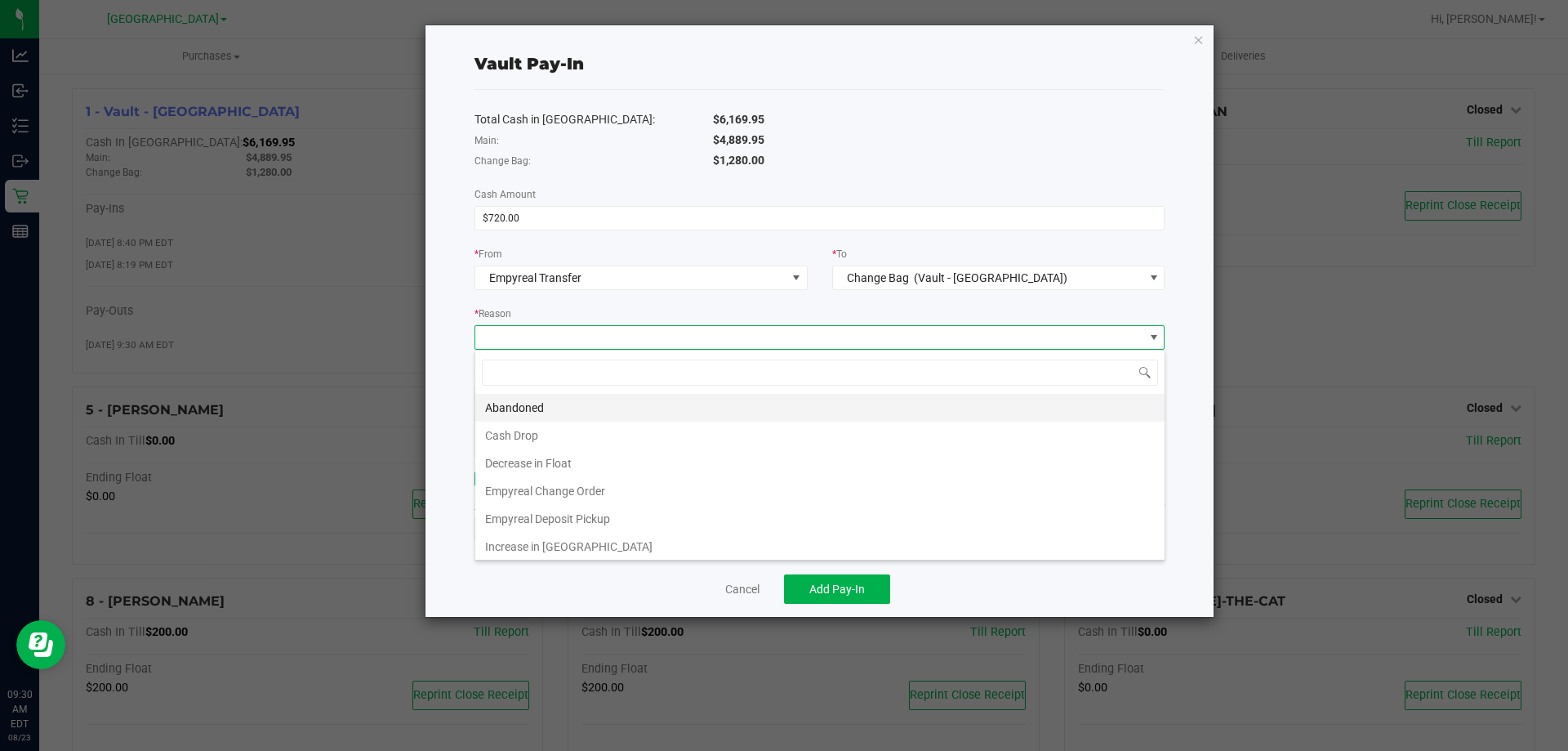
scroll to position [24, 690]
click at [571, 492] on li "Empyreal Change Order" at bounding box center [820, 491] width 689 height 28
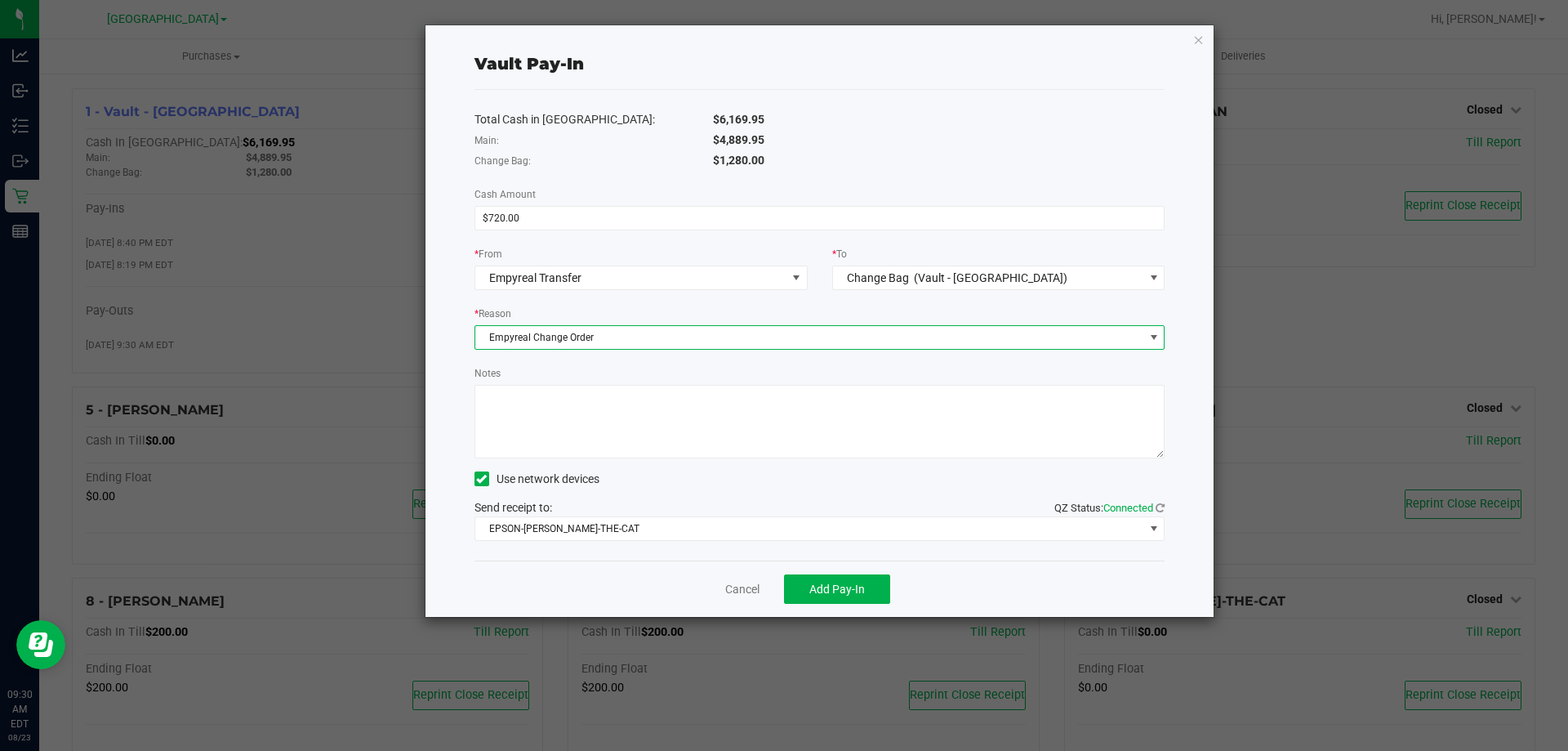
click at [565, 431] on textarea "Notes" at bounding box center [820, 421] width 691 height 74
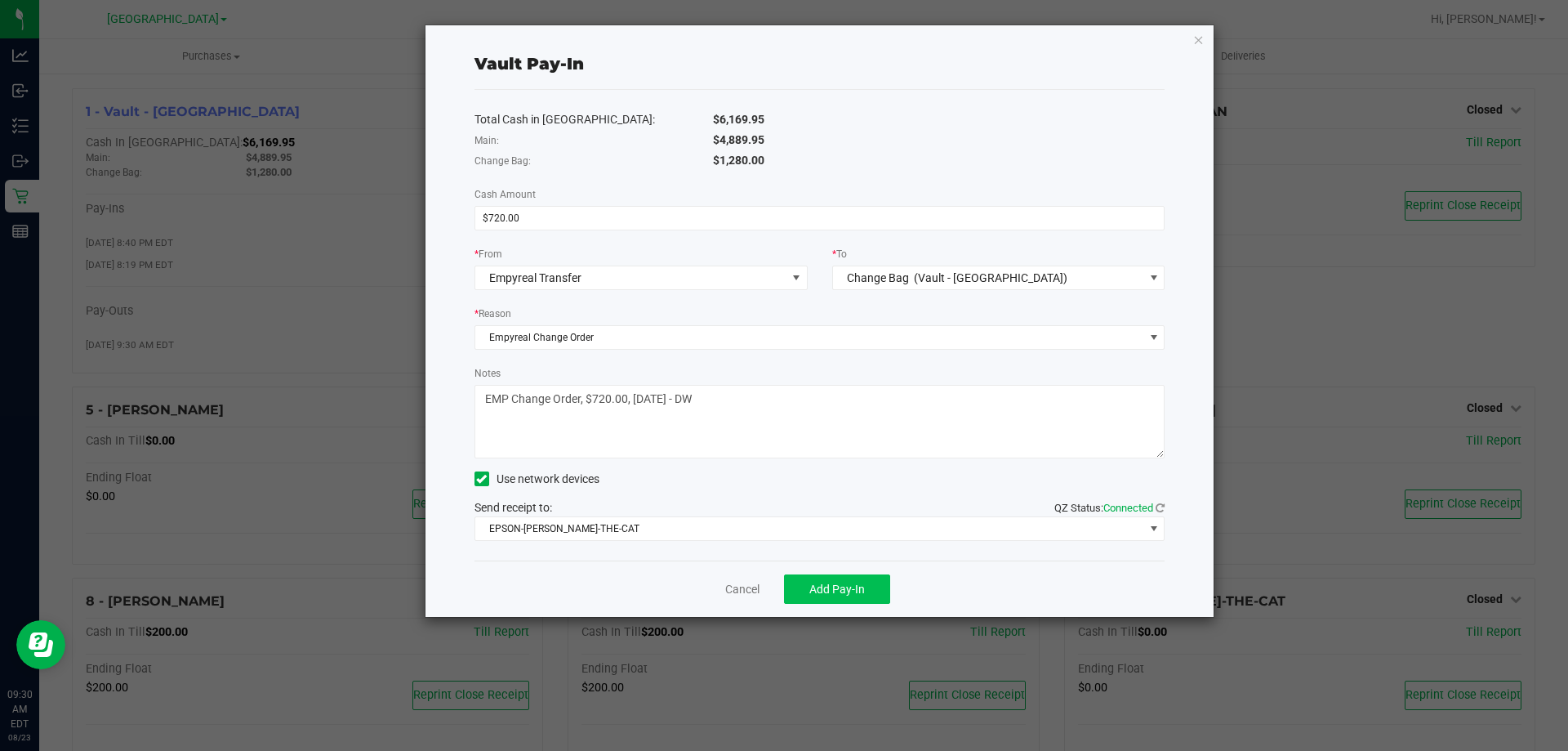
type textarea "EMP Change Order, $720.00, [DATE] - DW"
click at [803, 585] on button "Add Pay-In" at bounding box center [838, 588] width 106 height 29
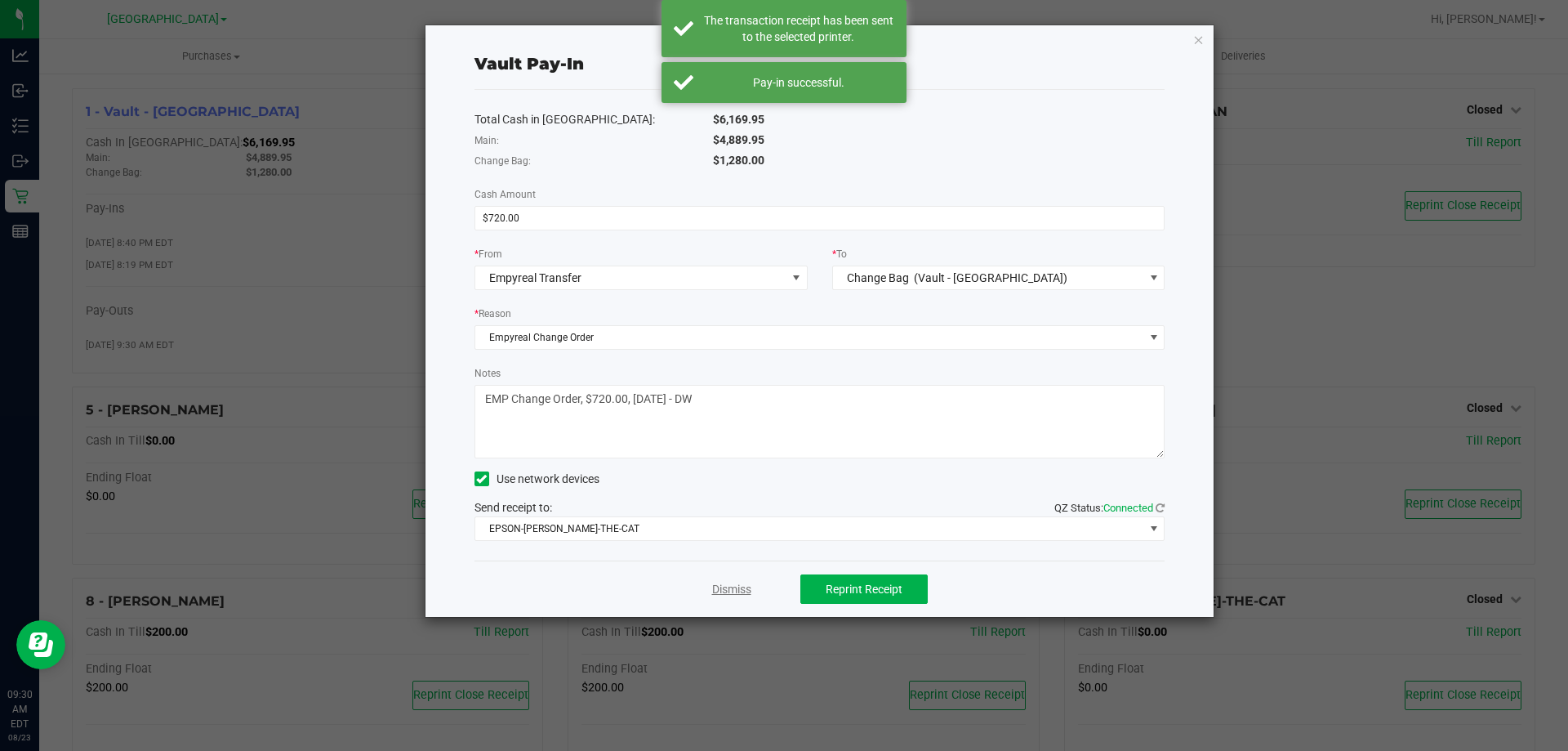
click at [738, 589] on link "Dismiss" at bounding box center [732, 589] width 39 height 17
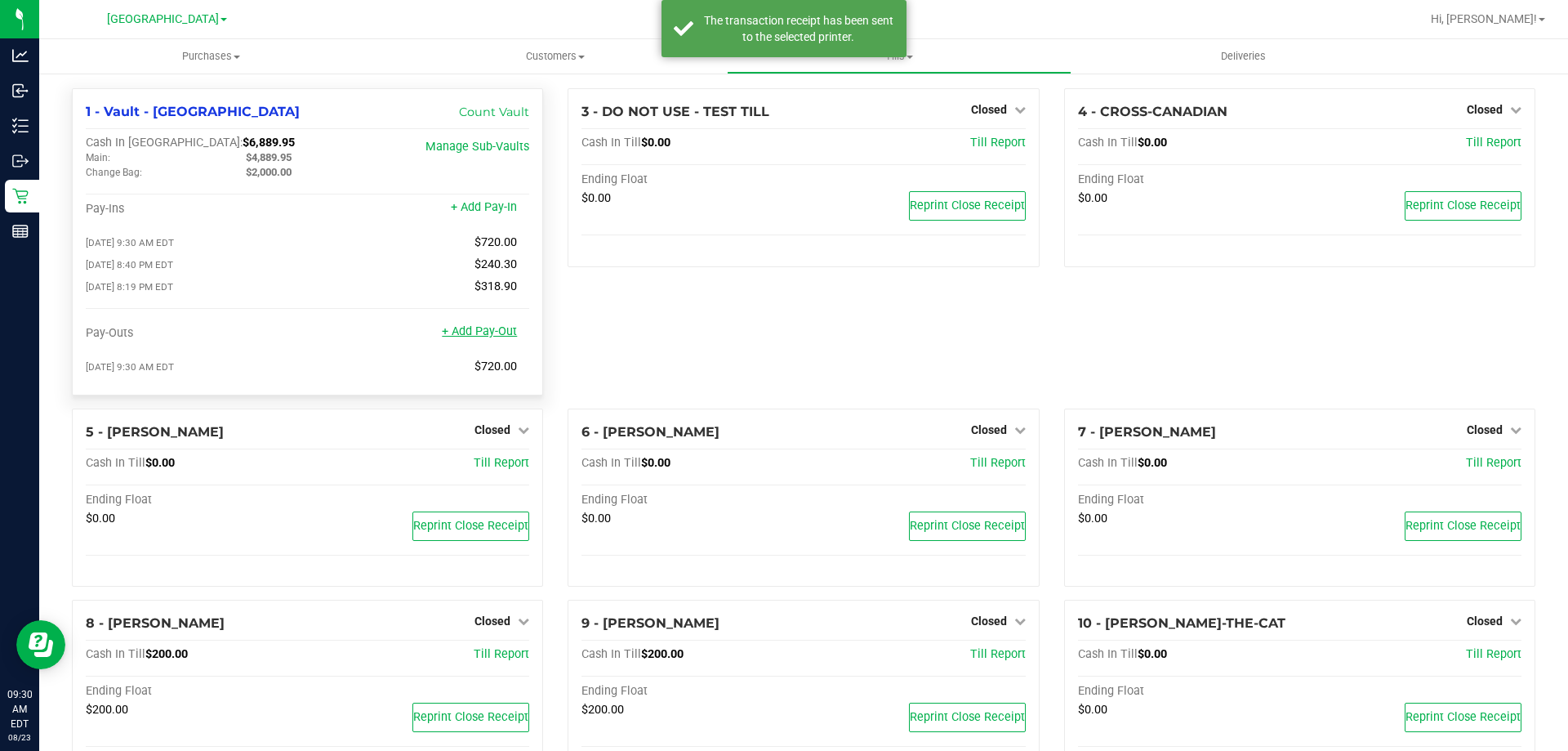
click at [484, 331] on link "+ Add Pay-Out" at bounding box center [479, 331] width 75 height 14
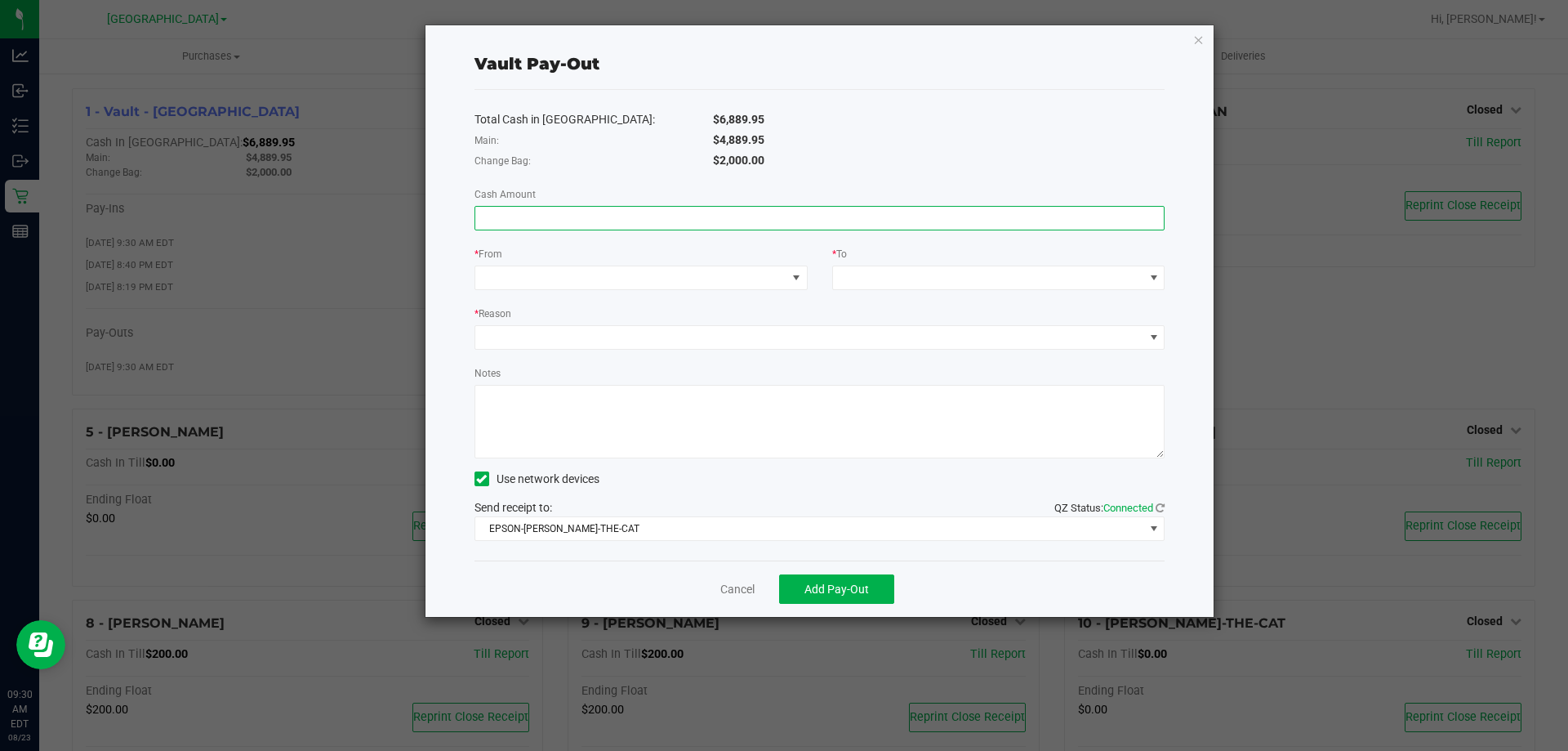
click at [750, 212] on input at bounding box center [820, 218] width 689 height 22
type input "$4,889.95"
click at [653, 280] on span at bounding box center [630, 277] width 311 height 22
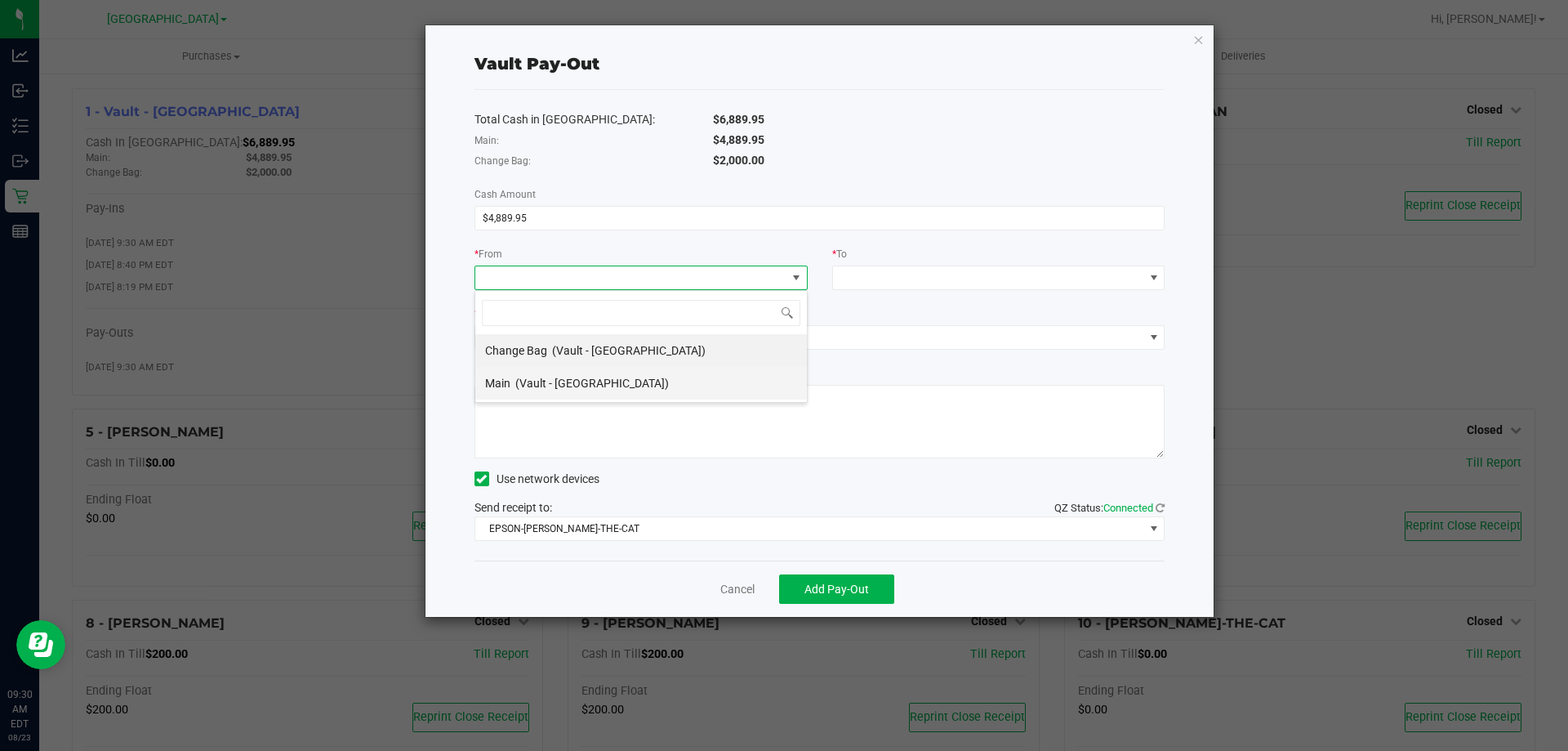
click at [604, 378] on span "(Vault - [GEOGRAPHIC_DATA])" at bounding box center [592, 383] width 153 height 13
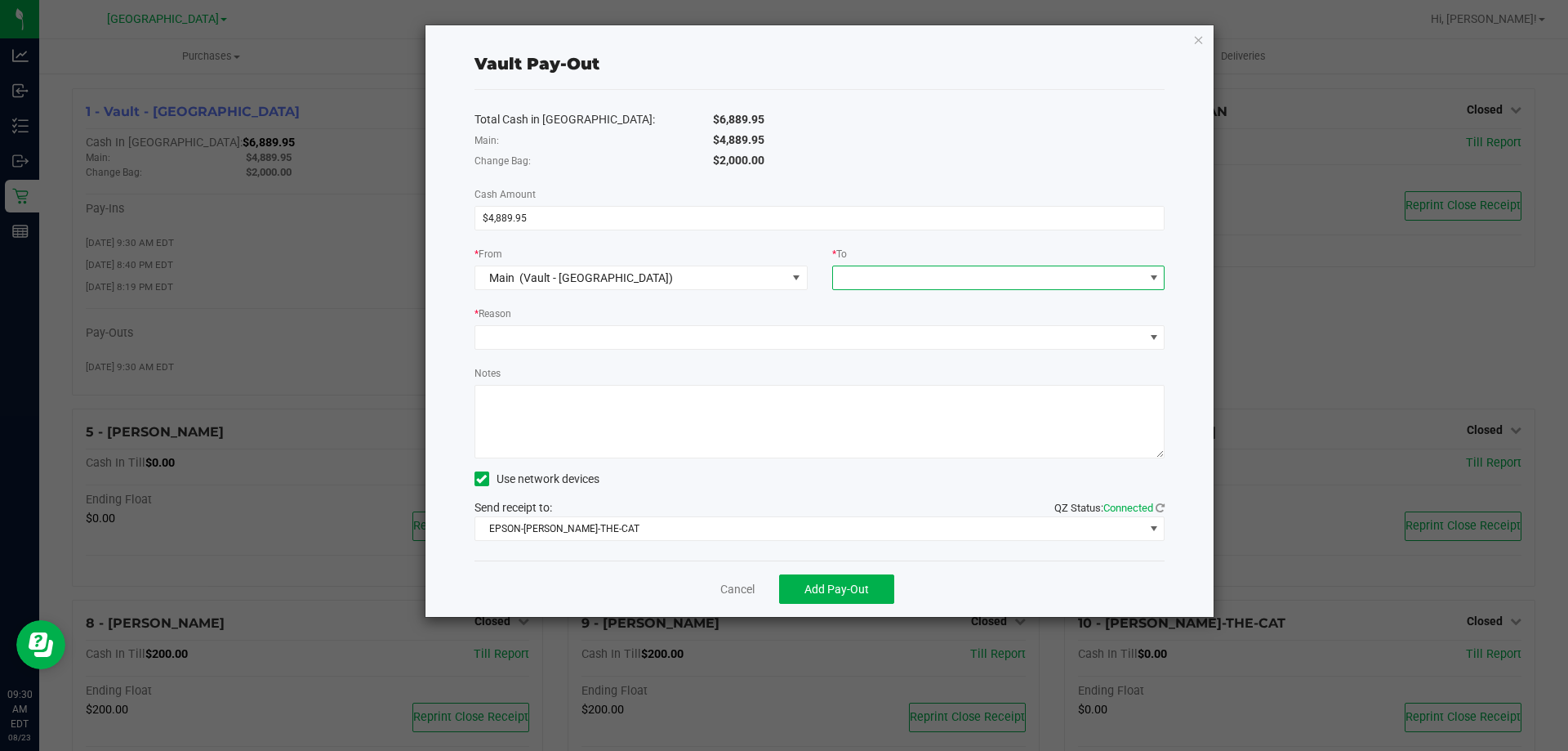
click at [898, 278] on span at bounding box center [988, 277] width 311 height 22
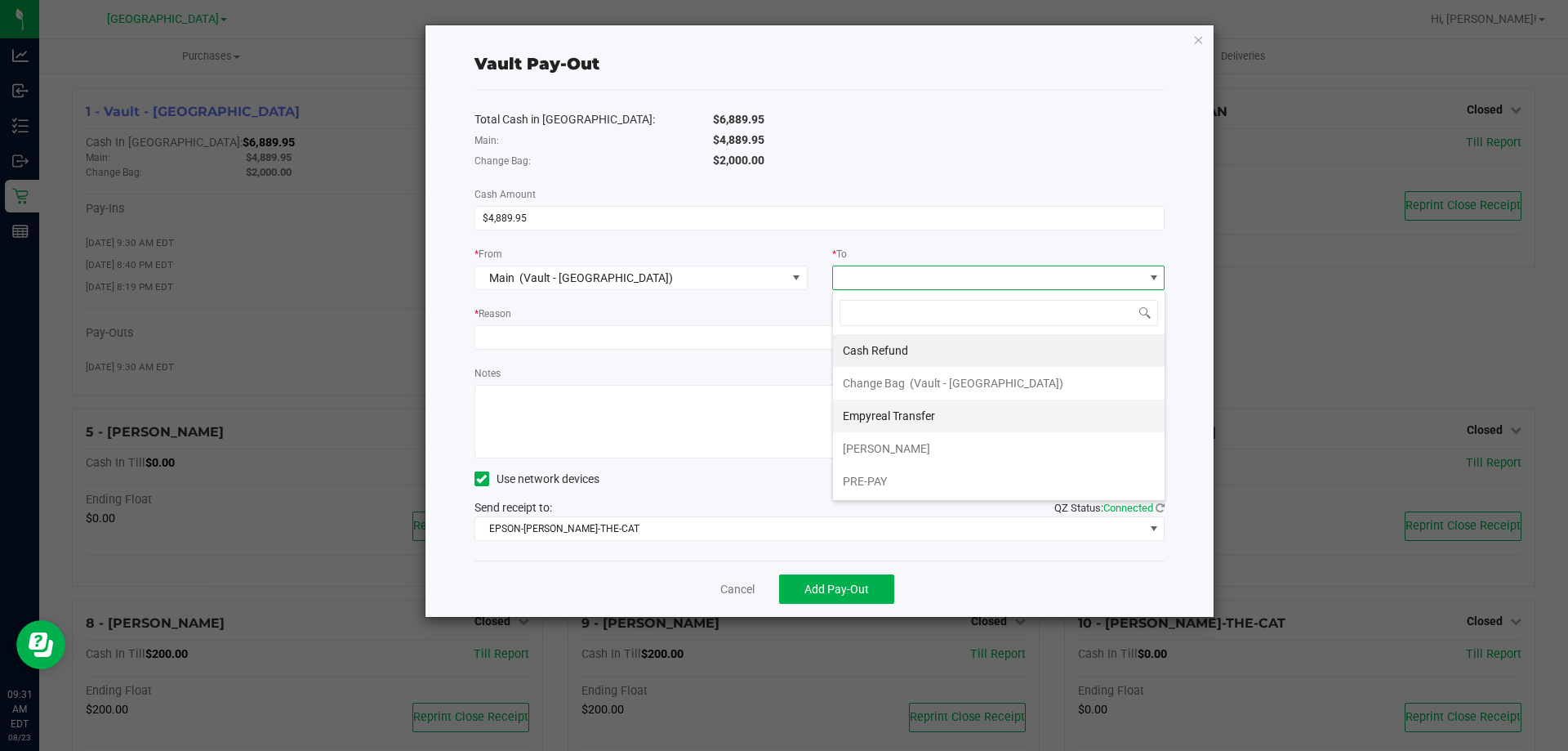
drag, startPoint x: 889, startPoint y: 406, endPoint x: 751, endPoint y: 372, distance: 142.1
click at [889, 407] on div "Empyreal Transfer" at bounding box center [890, 415] width 94 height 29
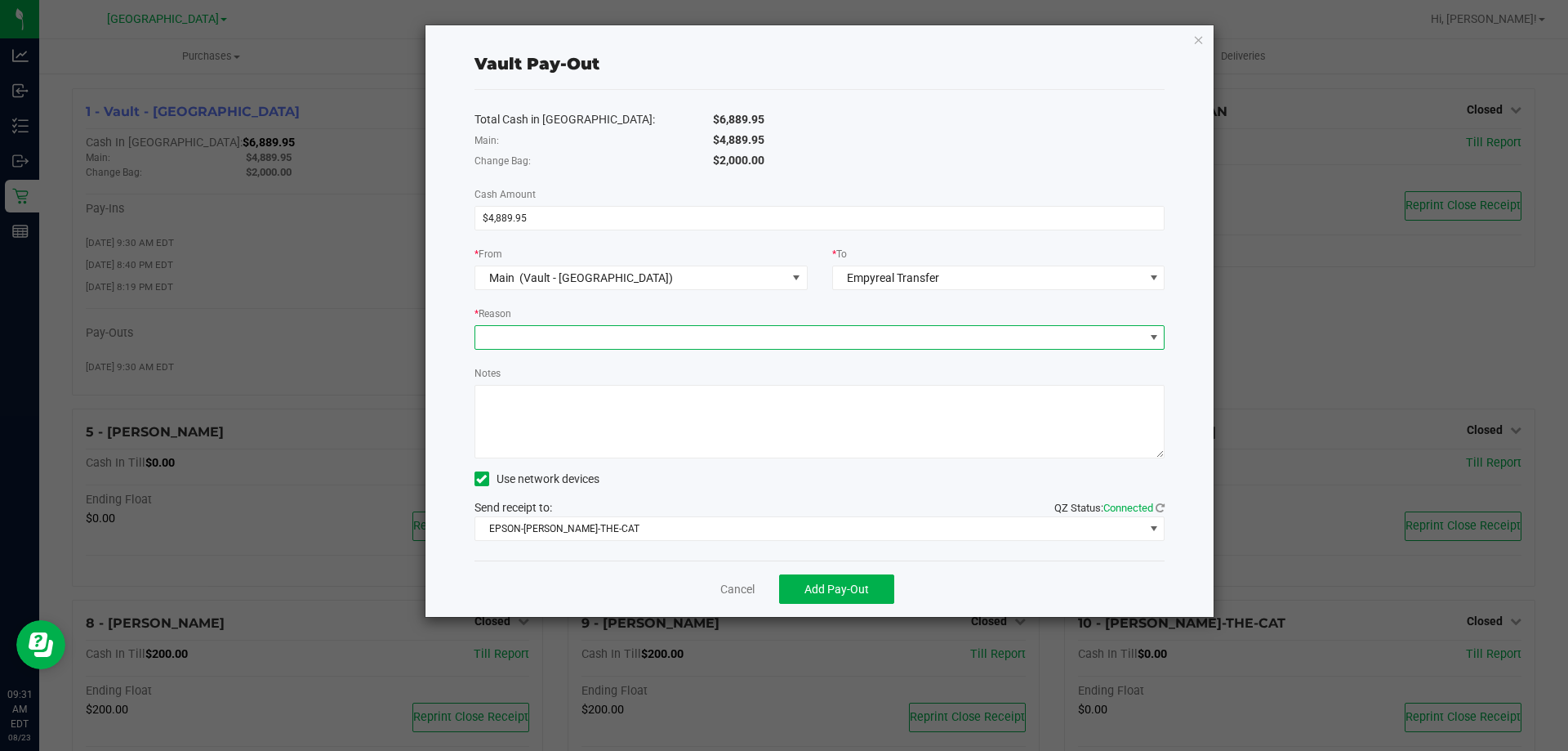
click at [674, 342] on span at bounding box center [810, 337] width 669 height 22
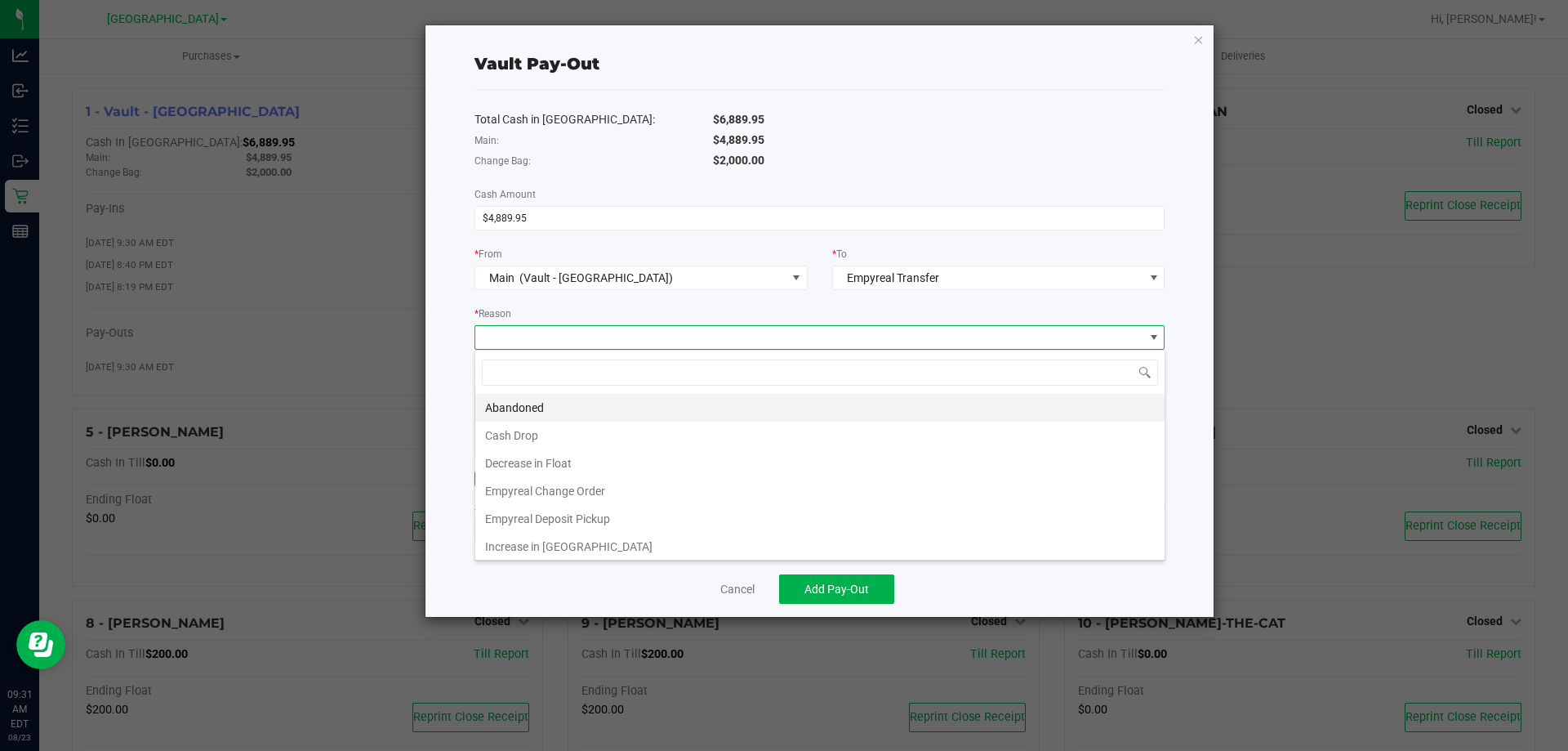
scroll to position [24, 690]
click at [606, 515] on li "Empyreal Deposit Pickup" at bounding box center [820, 519] width 689 height 28
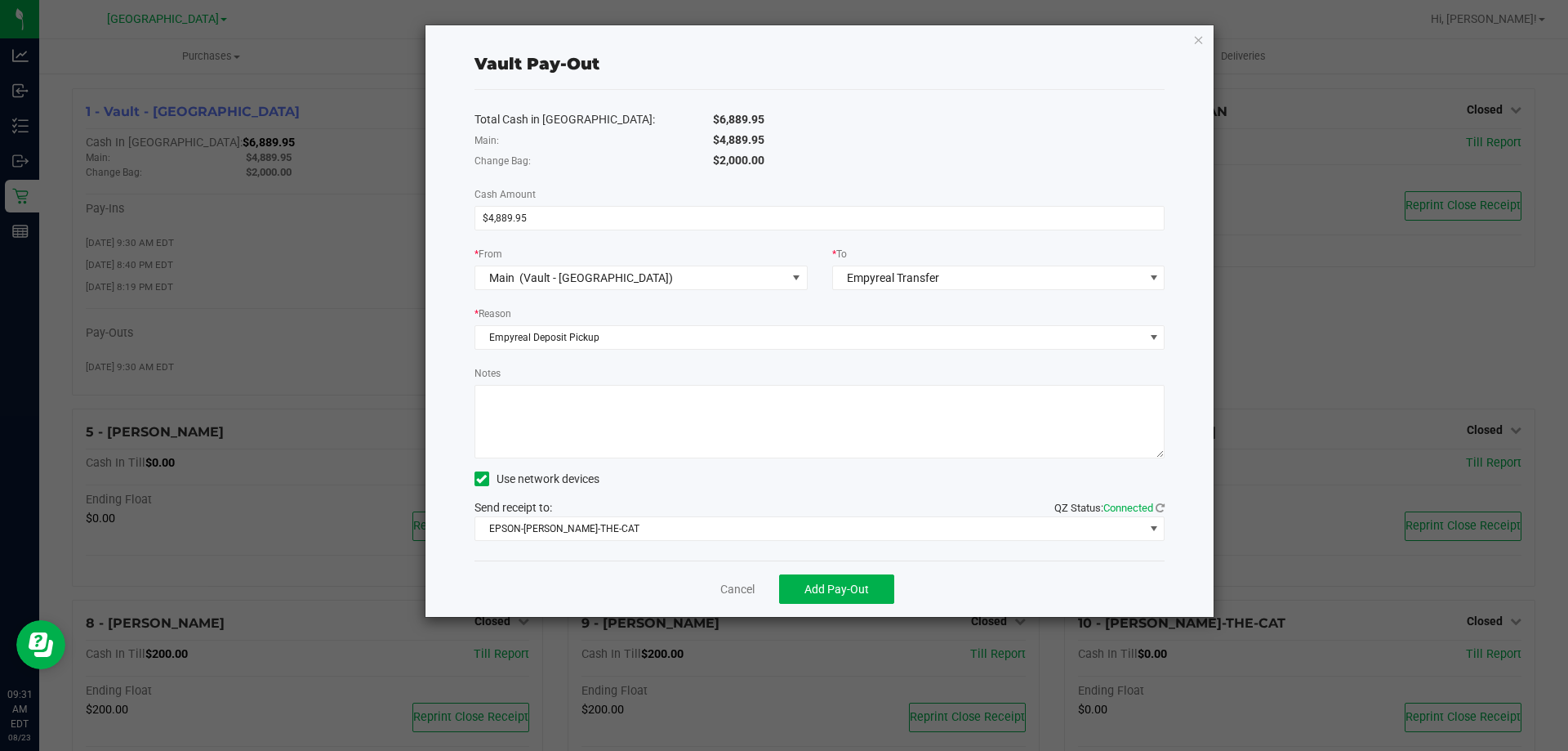
click at [595, 420] on textarea "Notes" at bounding box center [820, 421] width 691 height 74
type textarea "EMP Deposit Pickup, $4889.95, [DATE] - DW"
click at [817, 588] on span "Add Pay-Out" at bounding box center [837, 589] width 64 height 13
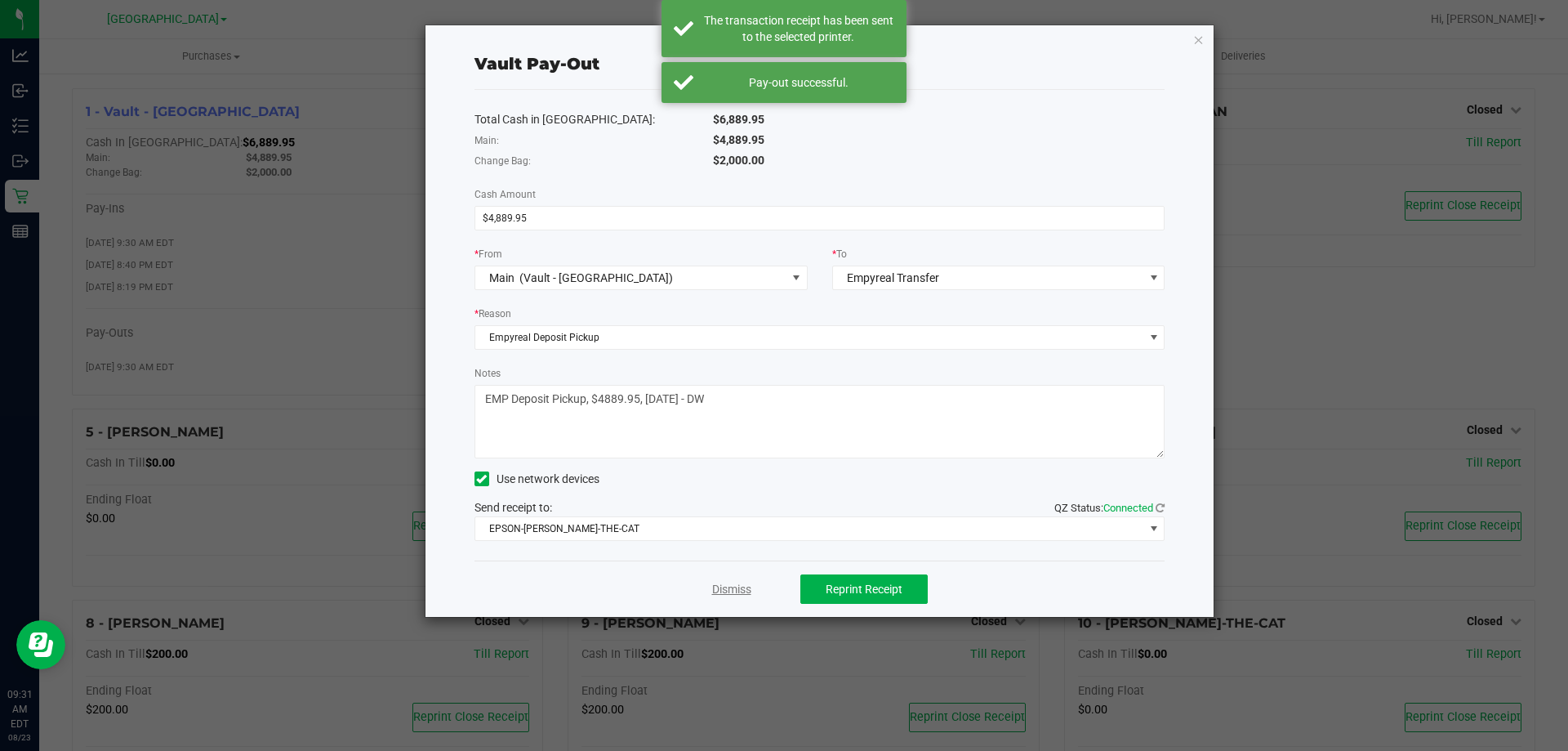
click at [735, 588] on link "Dismiss" at bounding box center [732, 589] width 39 height 17
